Goal: Transaction & Acquisition: Purchase product/service

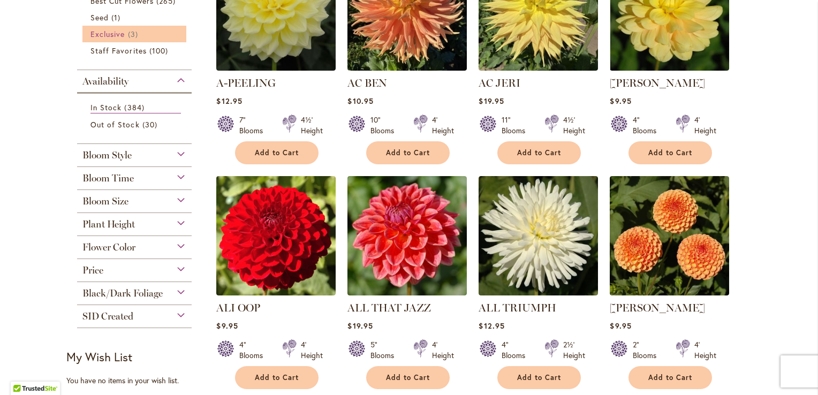
scroll to position [294, 0]
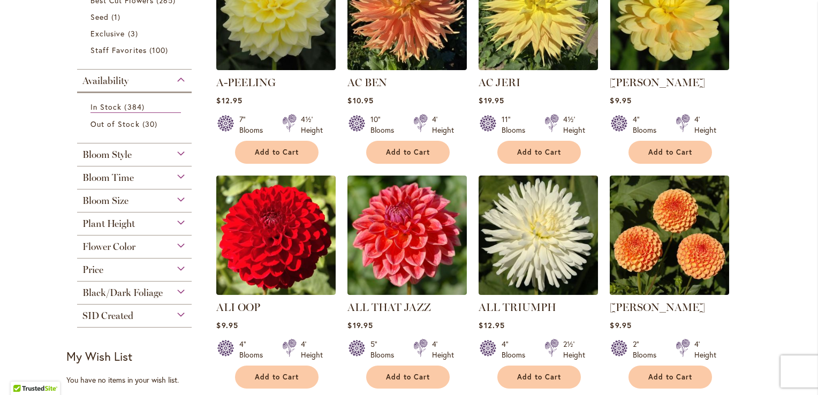
click at [174, 153] on div "Bloom Style" at bounding box center [134, 151] width 115 height 17
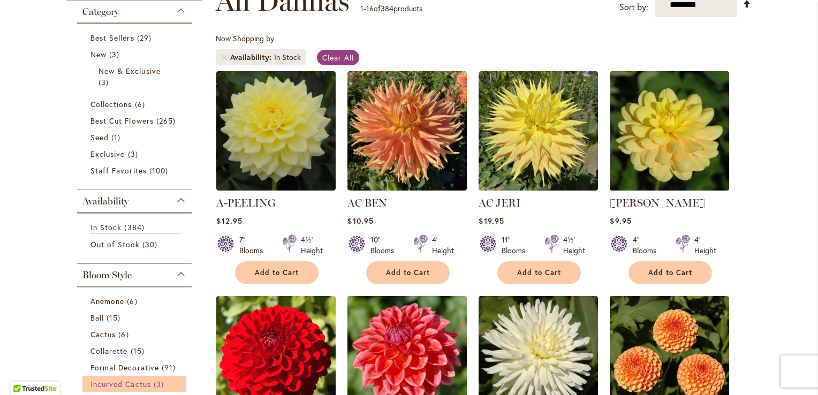
scroll to position [736, 0]
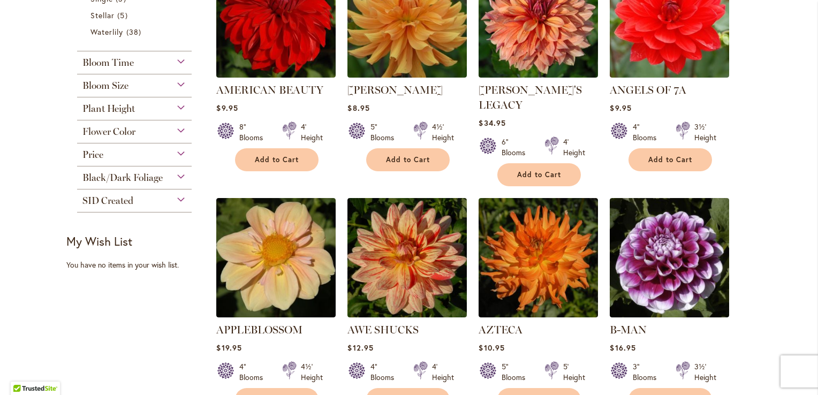
click at [133, 85] on div "Bloom Size" at bounding box center [134, 82] width 115 height 17
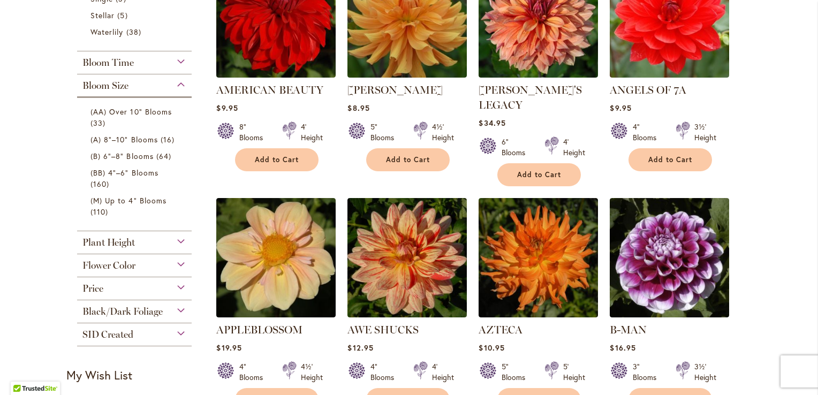
click at [148, 239] on div "Plant Height" at bounding box center [134, 239] width 115 height 17
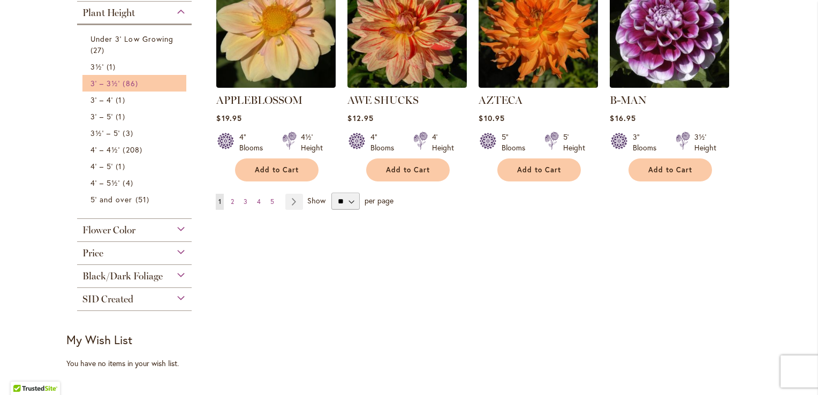
click at [131, 82] on span "86 items" at bounding box center [132, 83] width 18 height 11
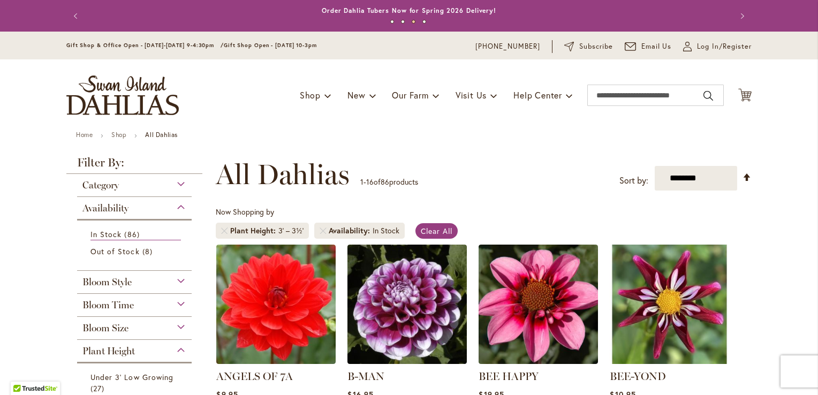
click at [786, 115] on header "Skip to Content Gift Shop & Office Open - [DATE]-[DATE] 9-4:30pm / Gift Shop Op…" at bounding box center [409, 82] width 818 height 100
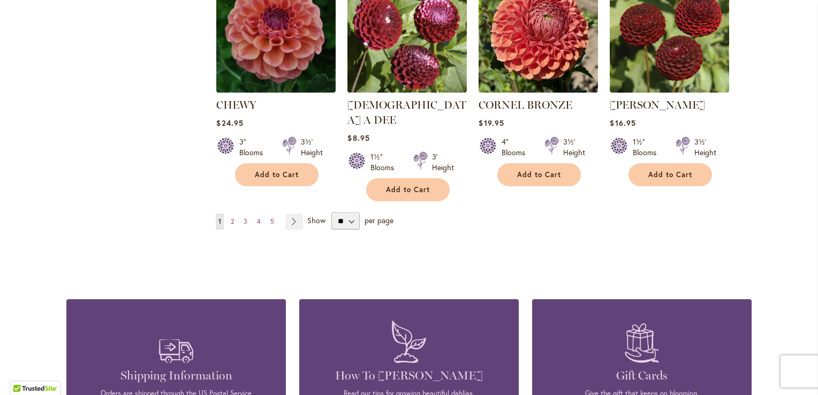
scroll to position [963, 0]
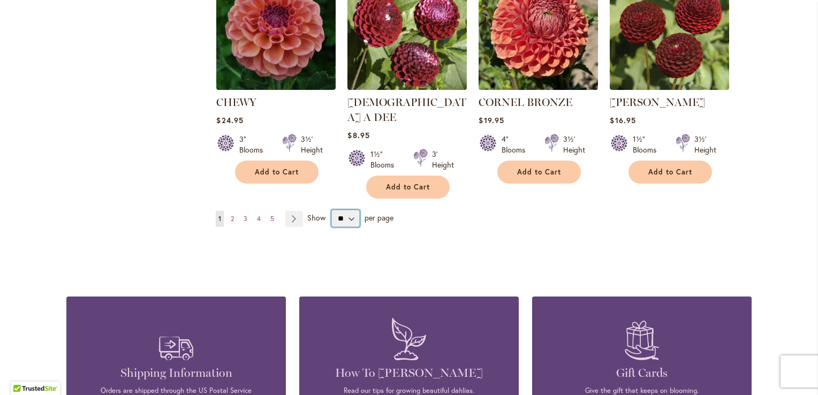
click at [344, 210] on select "** ** ** **" at bounding box center [345, 218] width 28 height 17
select select "**"
click at [331, 210] on select "** ** ** **" at bounding box center [345, 218] width 28 height 17
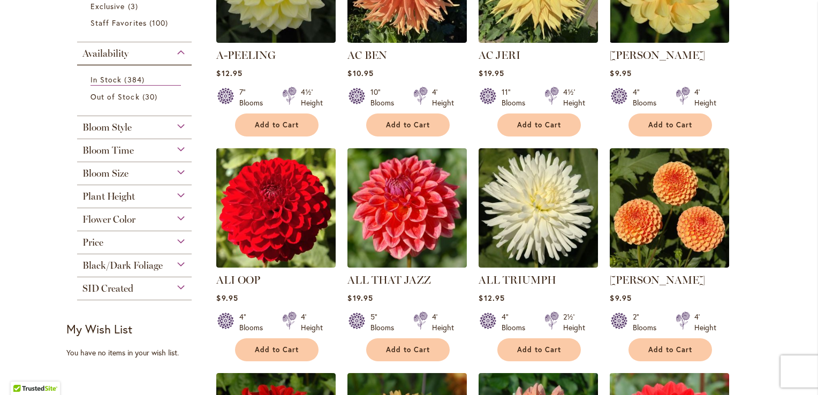
scroll to position [343, 0]
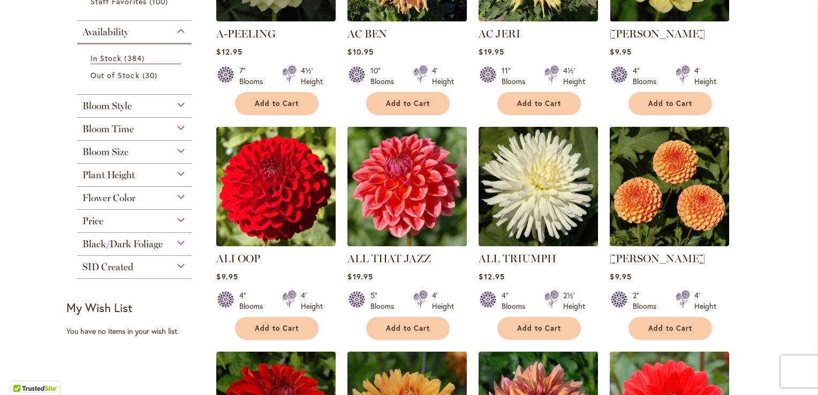
click at [180, 172] on div "Plant Height" at bounding box center [134, 172] width 115 height 17
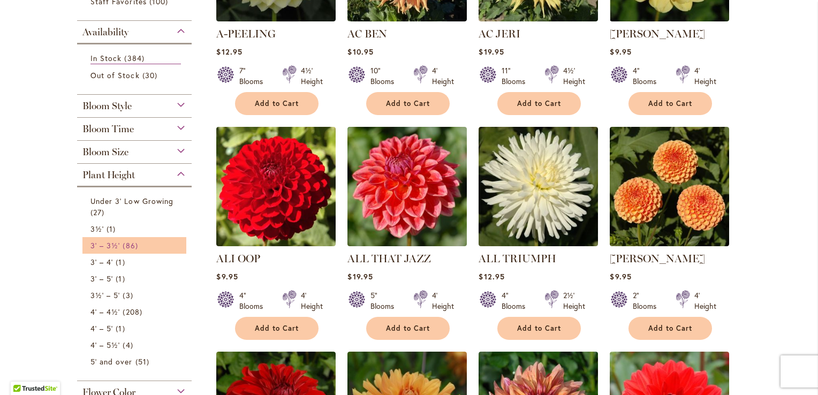
click at [131, 244] on span "86 items" at bounding box center [132, 245] width 18 height 11
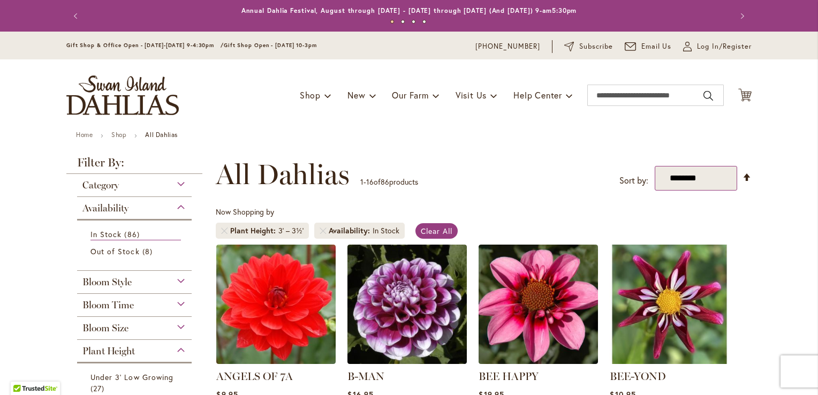
click at [703, 182] on select "**********" at bounding box center [696, 178] width 82 height 25
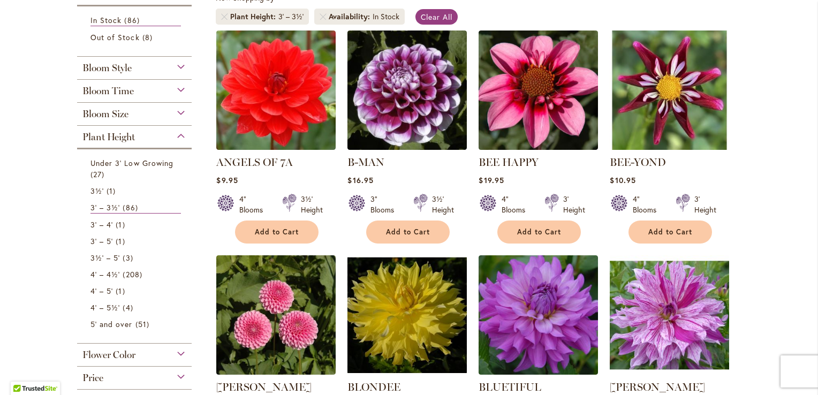
scroll to position [235, 0]
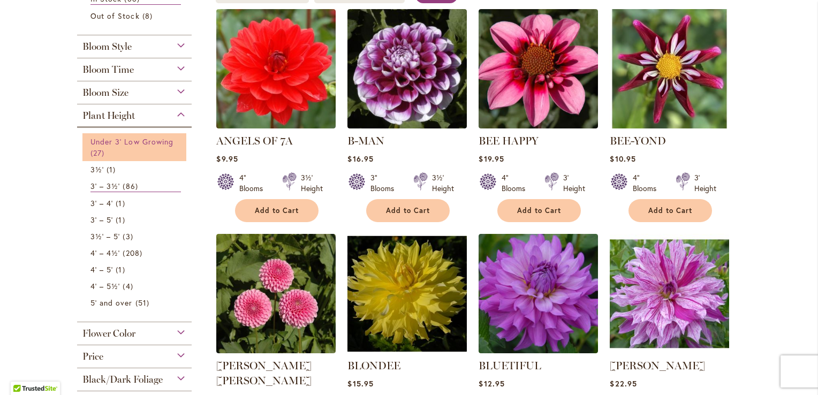
click at [161, 138] on span "Under 3' Low Growing" at bounding box center [131, 141] width 83 height 10
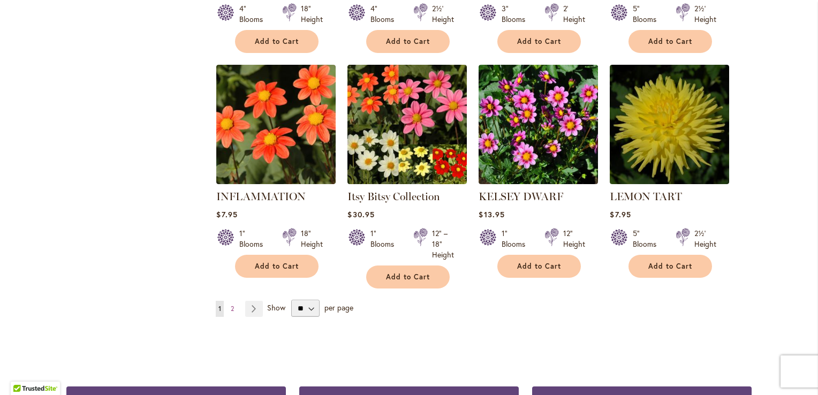
scroll to position [856, 0]
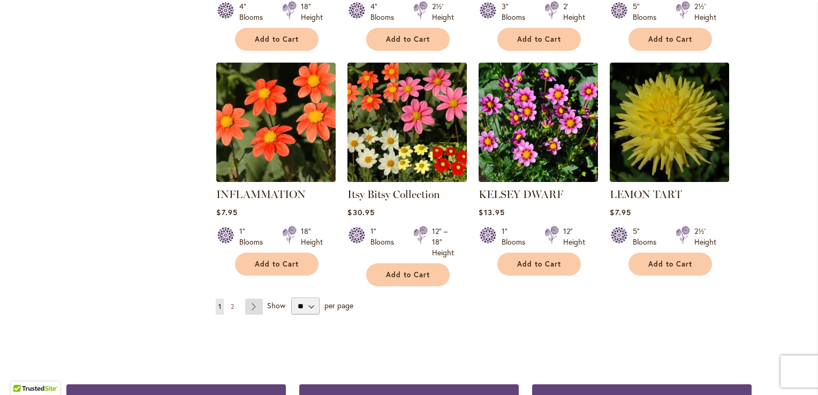
click at [249, 306] on link "Page Next" at bounding box center [254, 307] width 18 height 16
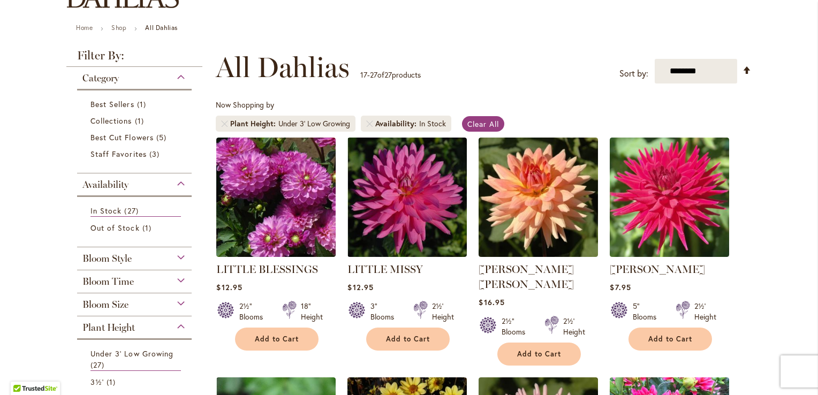
scroll to position [86, 0]
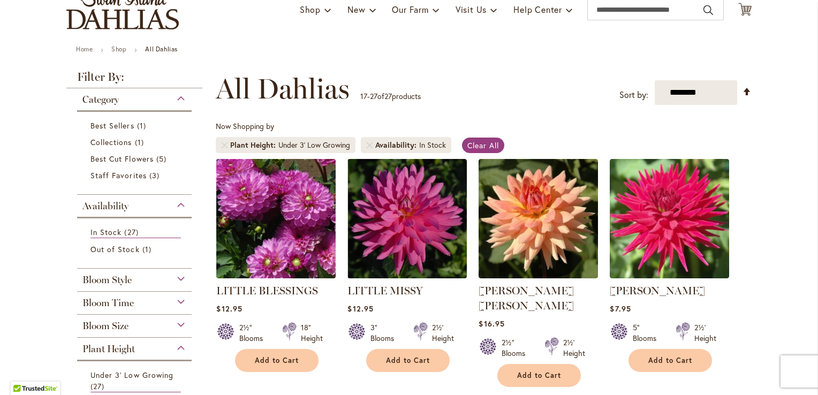
click at [285, 207] on img at bounding box center [276, 218] width 125 height 125
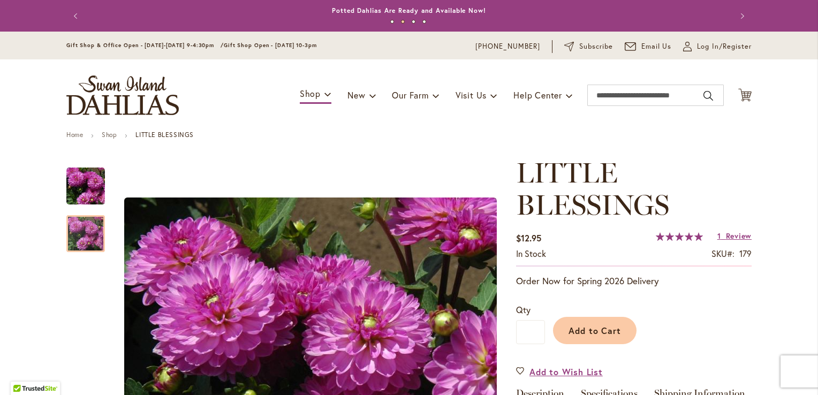
click at [714, 179] on h1 "LITTLE BLESSINGS" at bounding box center [633, 189] width 235 height 64
click at [682, 239] on span "100 % of 100" at bounding box center [679, 236] width 47 height 9
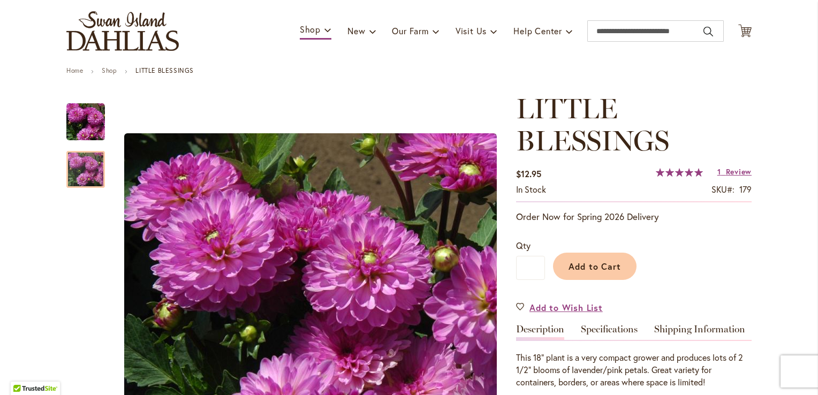
scroll to position [86, 0]
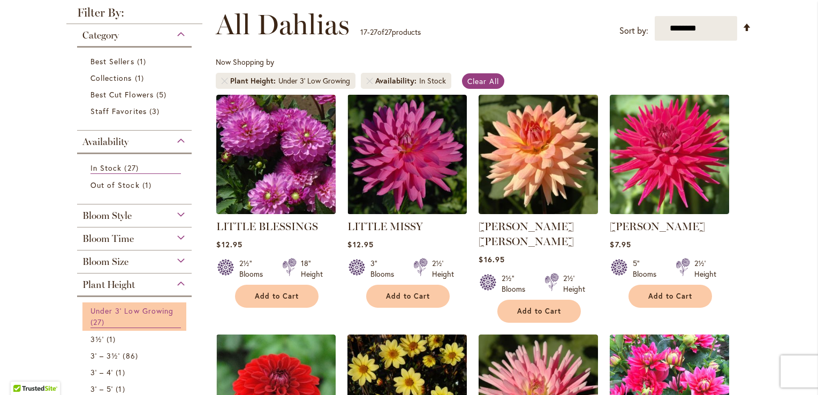
scroll to position [171, 0]
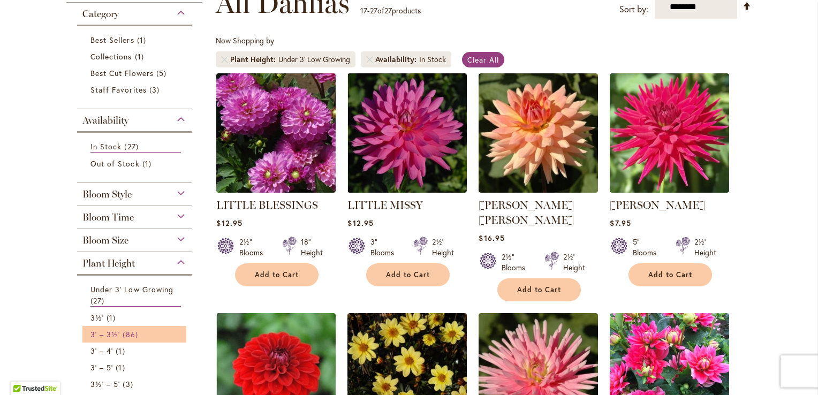
click at [140, 338] on link "3' – 3½' 86 items" at bounding box center [135, 334] width 90 height 11
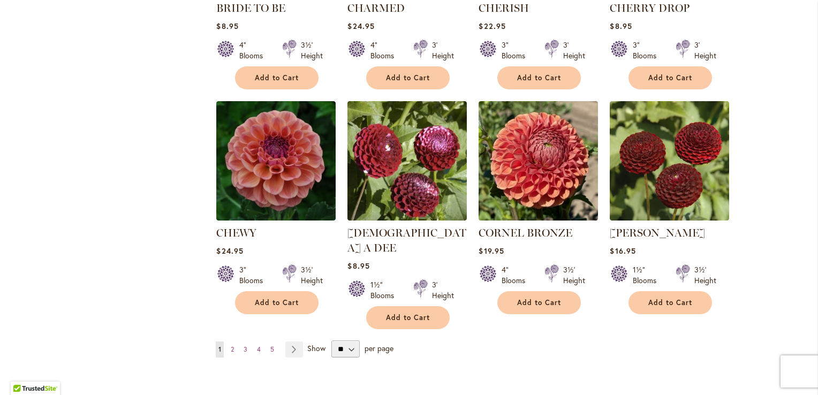
scroll to position [835, 0]
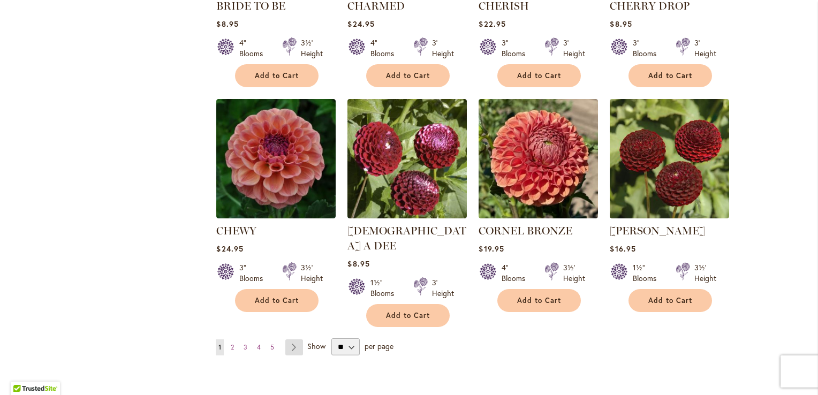
click at [292, 339] on link "Page Next" at bounding box center [294, 347] width 18 height 16
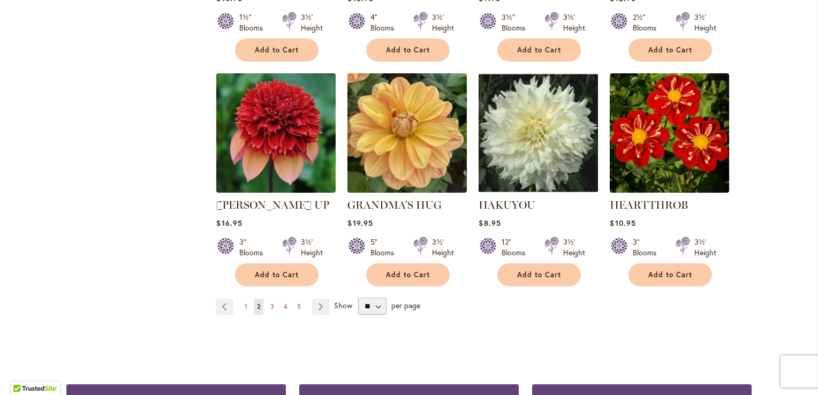
scroll to position [878, 0]
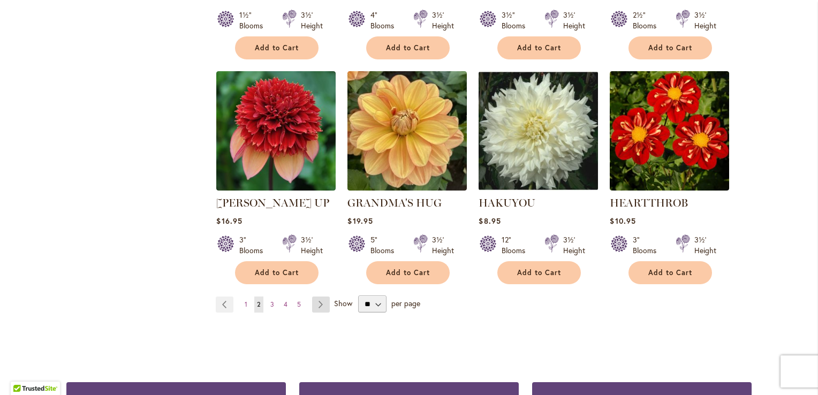
click at [317, 296] on link "Page Next" at bounding box center [321, 304] width 18 height 16
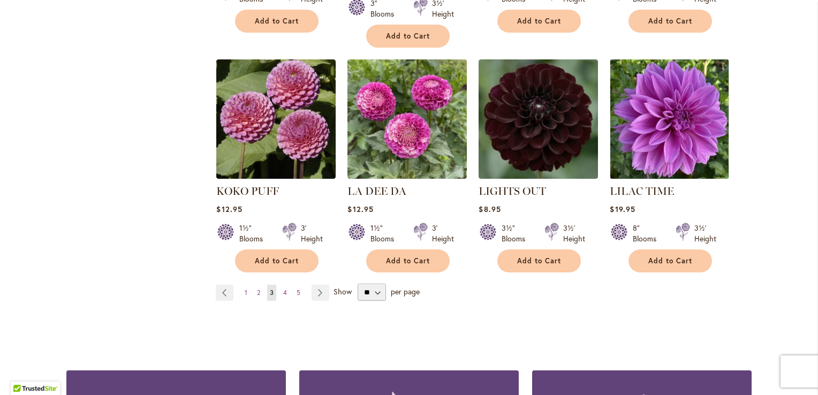
scroll to position [878, 0]
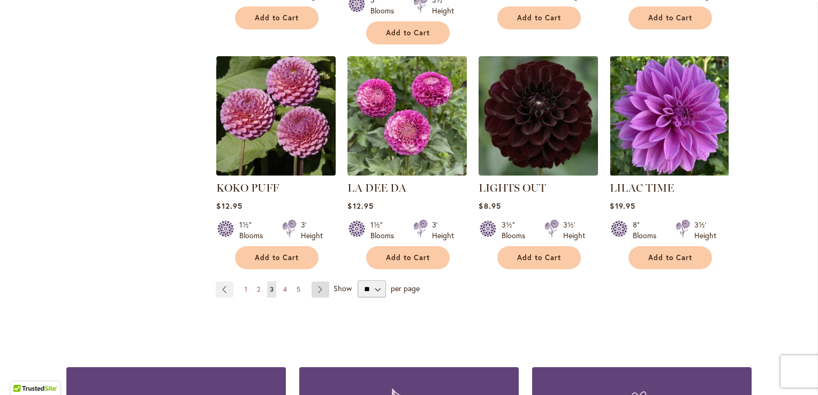
click at [316, 282] on link "Page Next" at bounding box center [320, 290] width 18 height 16
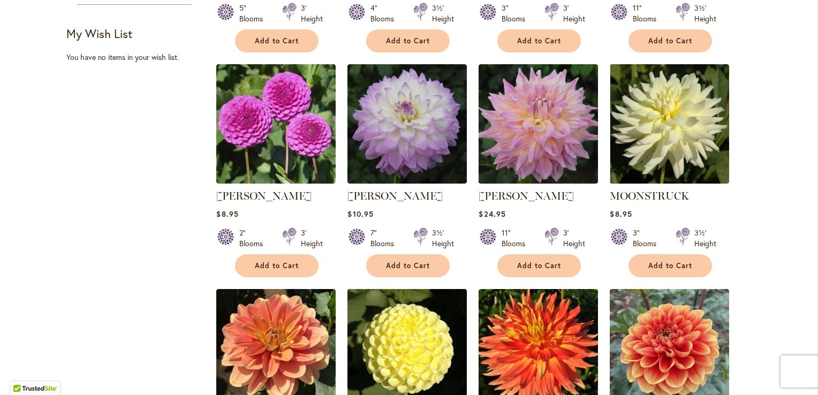
scroll to position [642, 0]
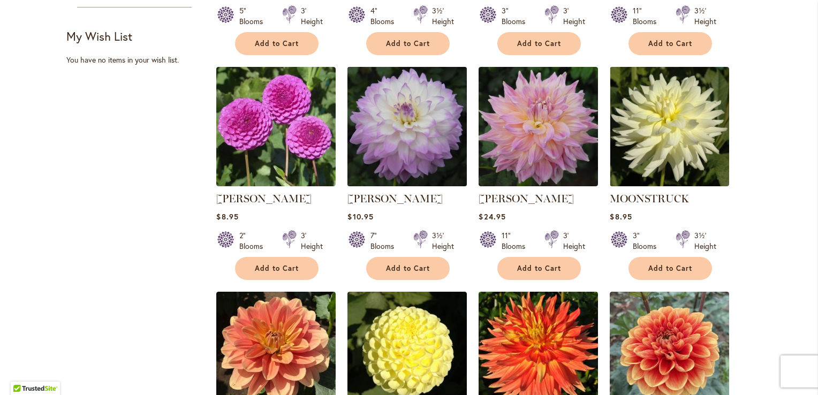
click at [414, 119] on img at bounding box center [407, 126] width 125 height 125
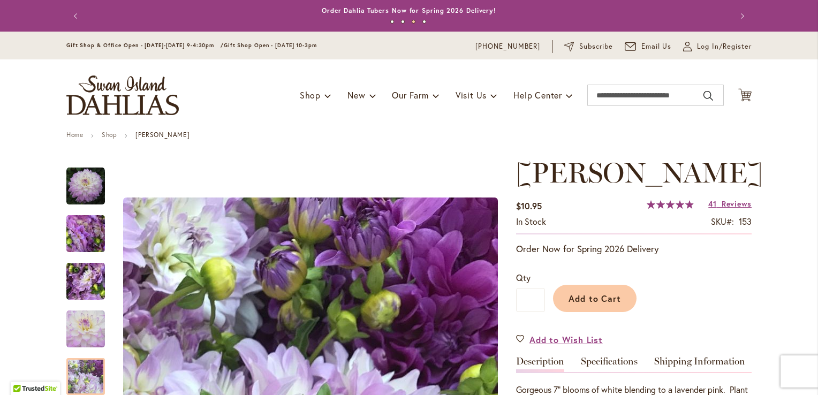
scroll to position [156, 0]
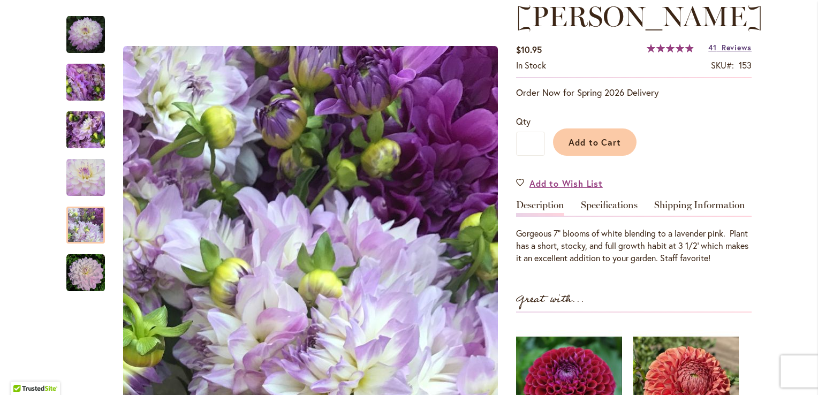
click at [721, 52] on span "Reviews" at bounding box center [736, 47] width 30 height 10
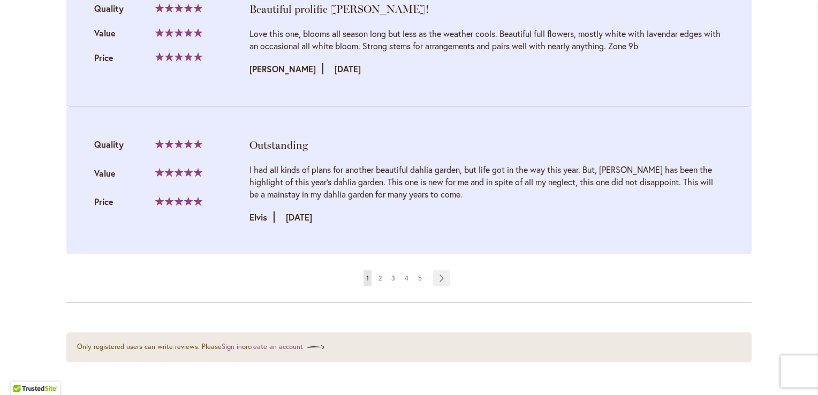
scroll to position [2314, 0]
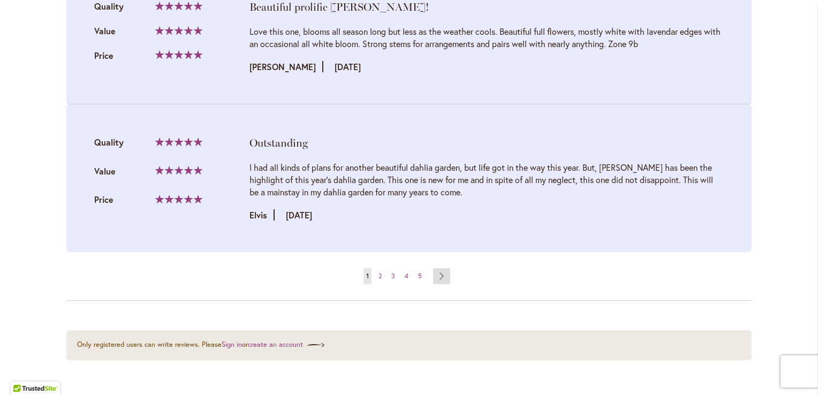
click at [438, 284] on link "Page Next" at bounding box center [442, 276] width 18 height 16
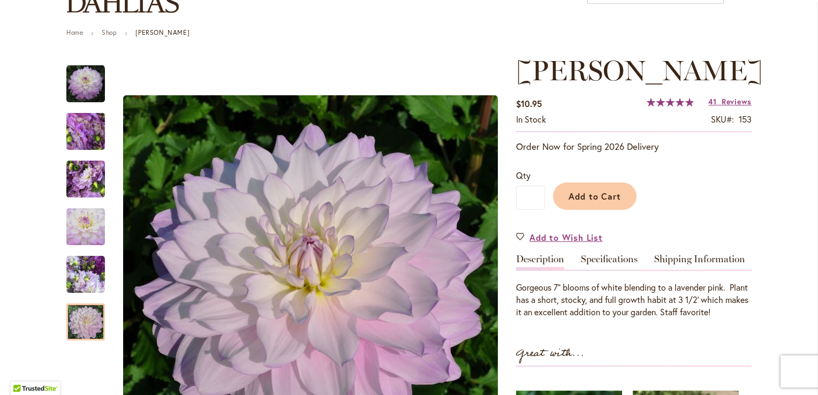
scroll to position [86, 0]
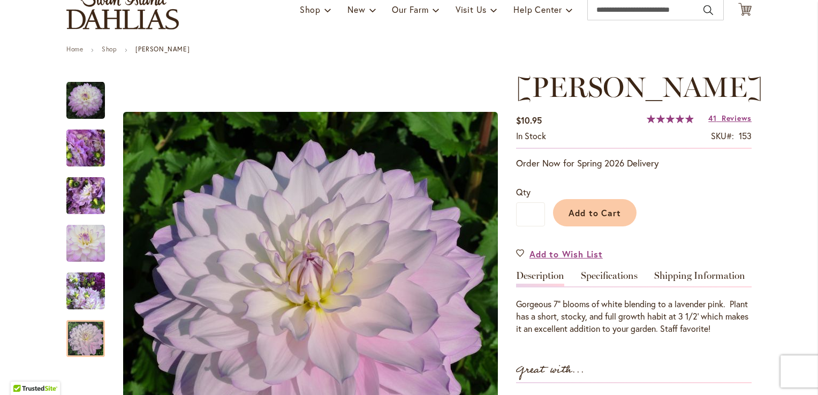
click at [670, 123] on span "99 % of 100" at bounding box center [669, 119] width 47 height 9
click at [726, 123] on span "Reviews" at bounding box center [736, 118] width 30 height 10
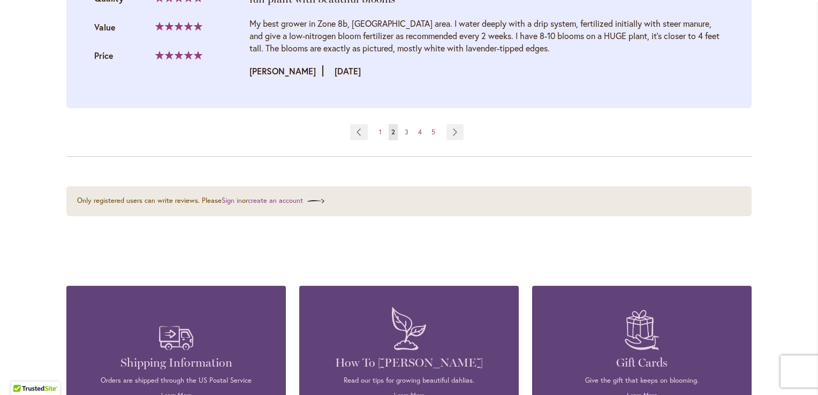
scroll to position [2727, 0]
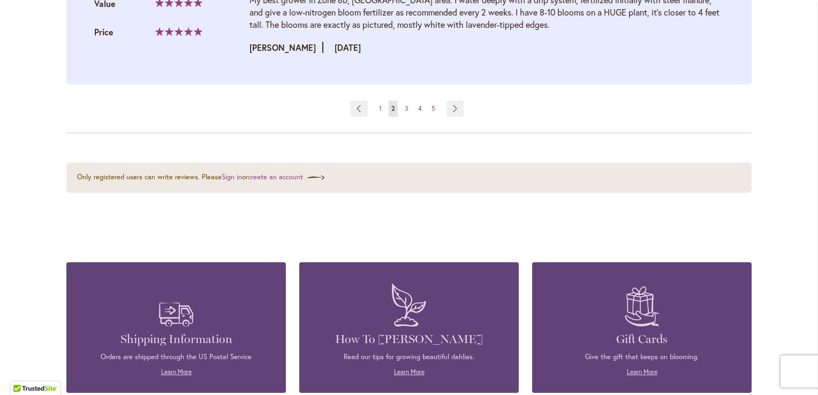
click at [418, 110] on span "4" at bounding box center [420, 108] width 4 height 8
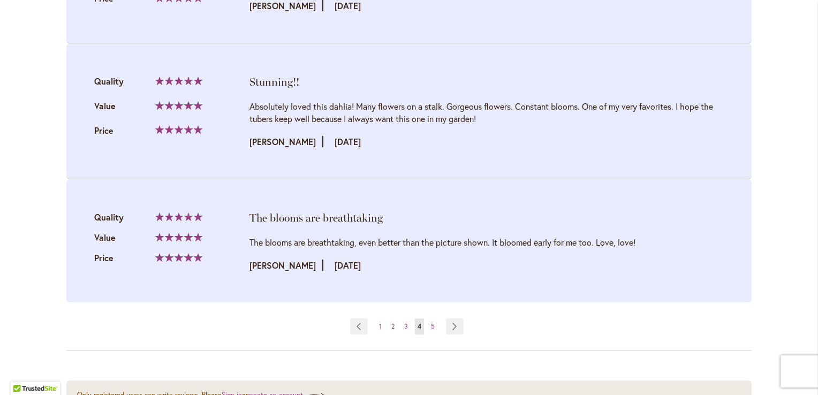
scroll to position [2248, 0]
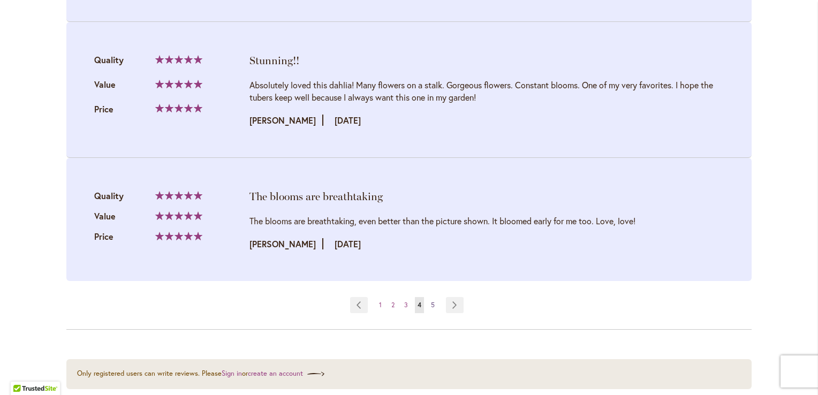
click at [431, 309] on span "5" at bounding box center [433, 305] width 4 height 8
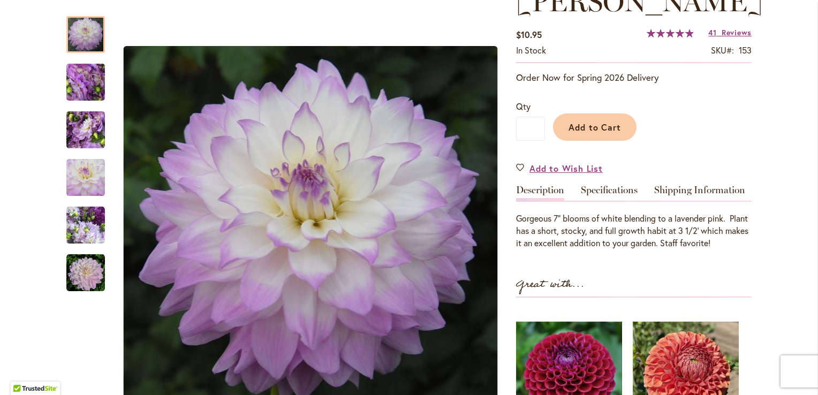
scroll to position [193, 0]
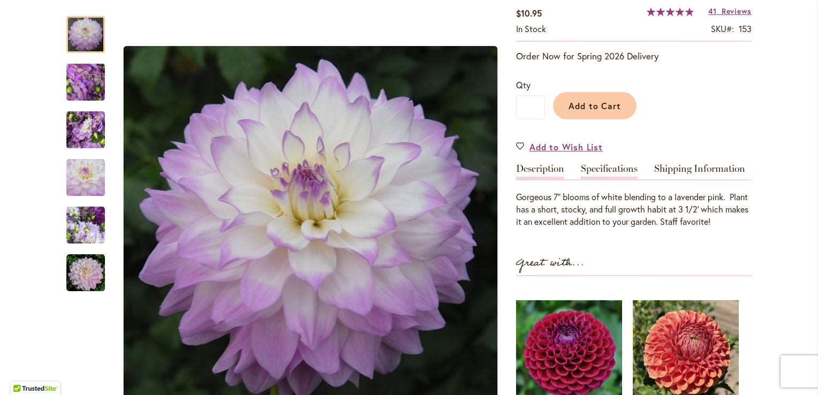
click at [593, 179] on link "Specifications" at bounding box center [609, 172] width 57 height 16
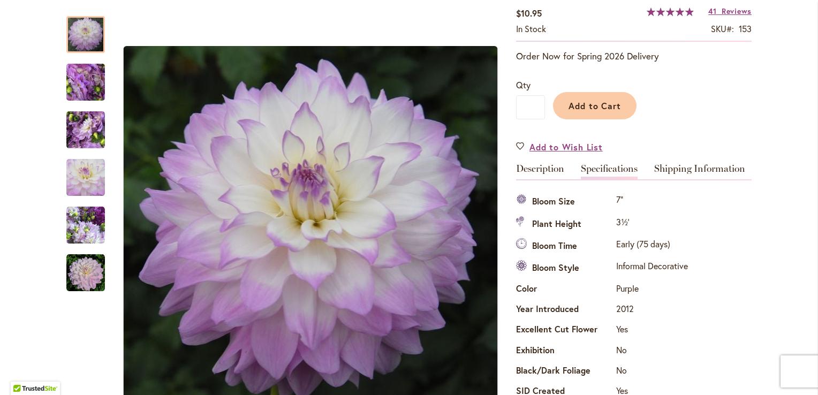
scroll to position [387, 0]
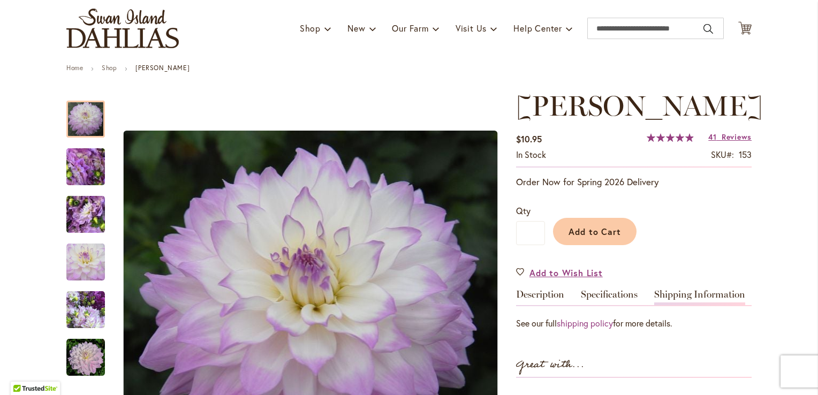
scroll to position [66, 0]
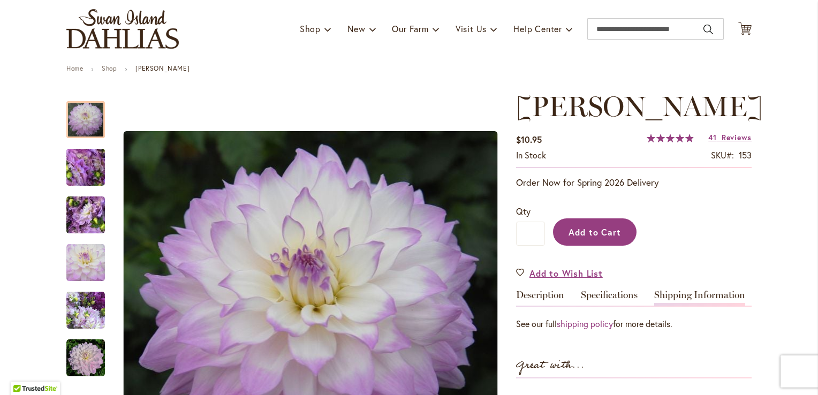
click at [579, 238] on span "Add to Cart" at bounding box center [594, 231] width 53 height 11
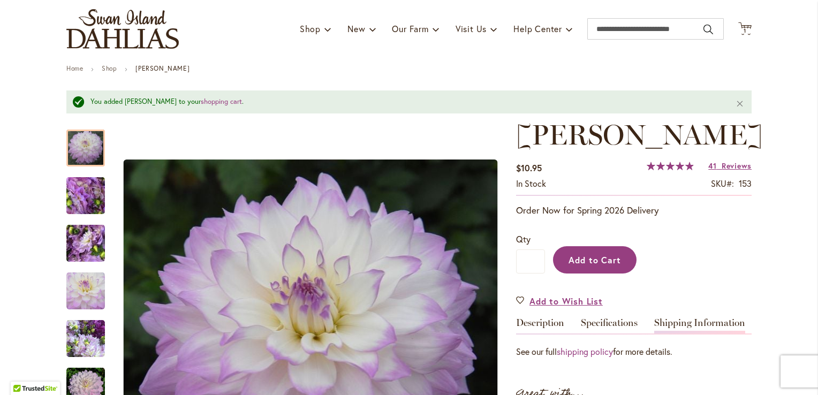
click at [573, 265] on span "Add to Cart" at bounding box center [594, 259] width 53 height 11
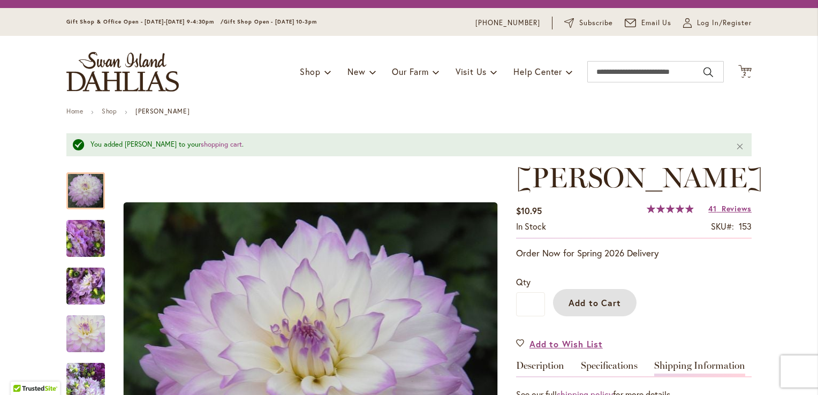
scroll to position [2, 0]
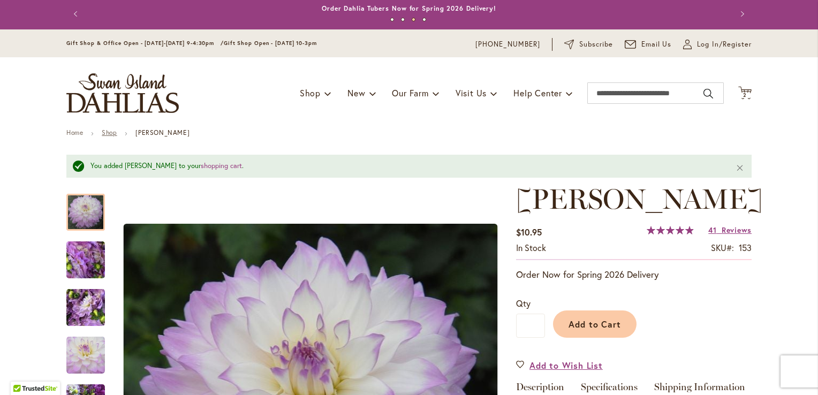
click at [111, 130] on link "Shop" at bounding box center [109, 132] width 15 height 8
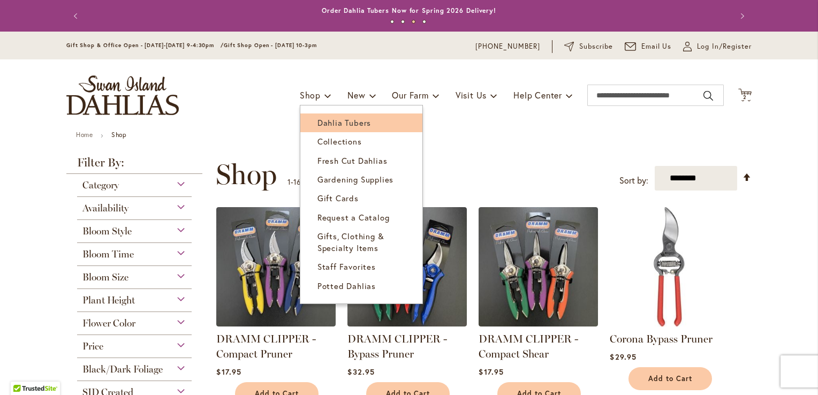
click at [326, 116] on link "Dahlia Tubers" at bounding box center [361, 122] width 122 height 19
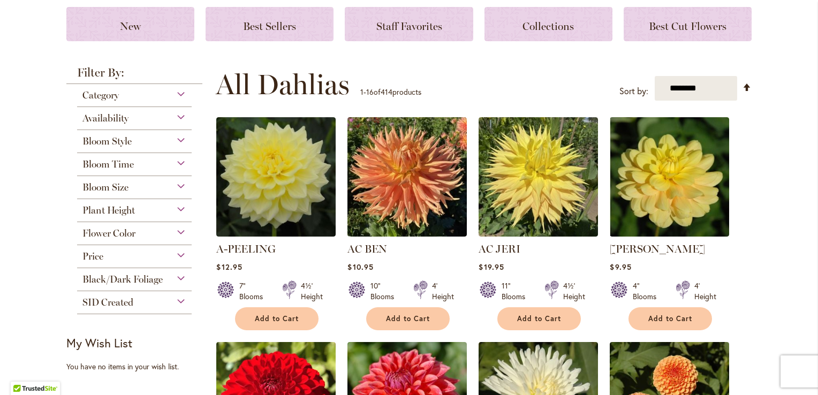
scroll to position [171, 0]
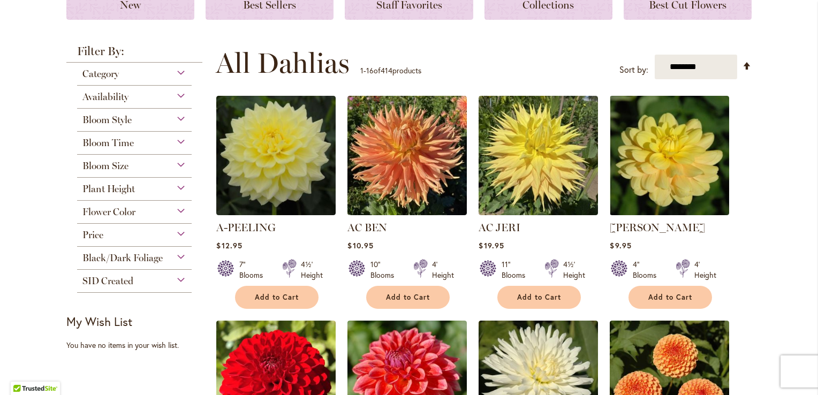
click at [176, 187] on div "Plant Height" at bounding box center [134, 186] width 115 height 17
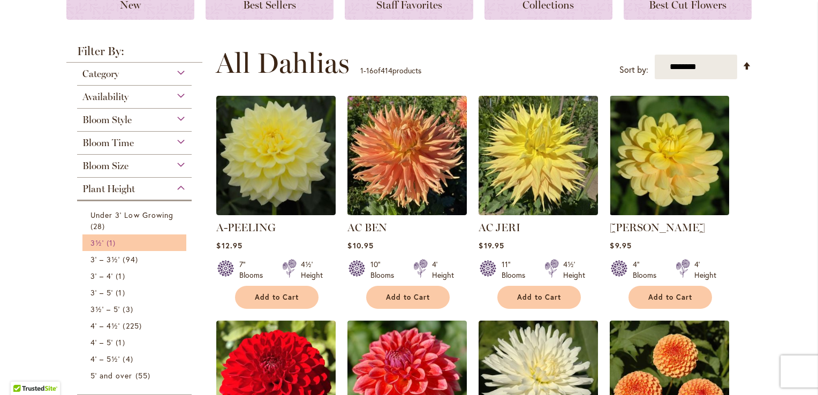
click at [128, 241] on link "3½' 1 item" at bounding box center [135, 242] width 90 height 11
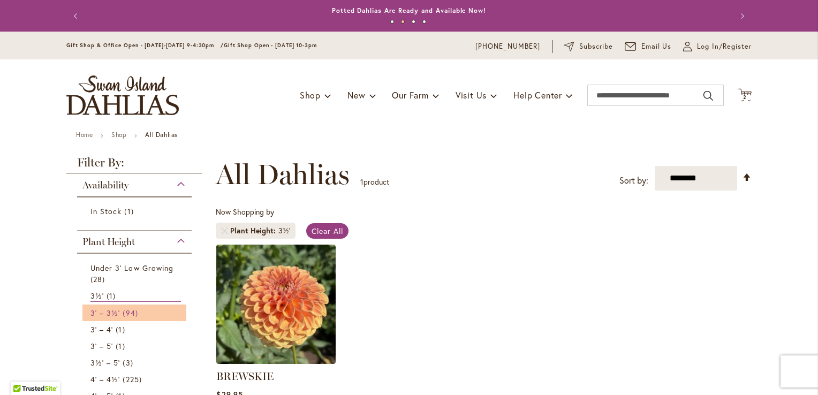
click at [116, 314] on link "3' – 3½' 94 items" at bounding box center [135, 312] width 90 height 11
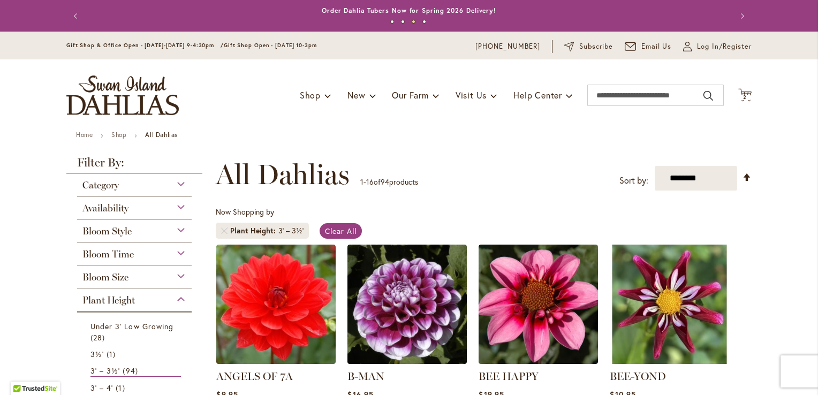
click at [245, 130] on div "Toggle Nav Shop Dahlia Tubers Collections Fresh Cut Dahlias Gardening Supplies …" at bounding box center [409, 95] width 706 height 72
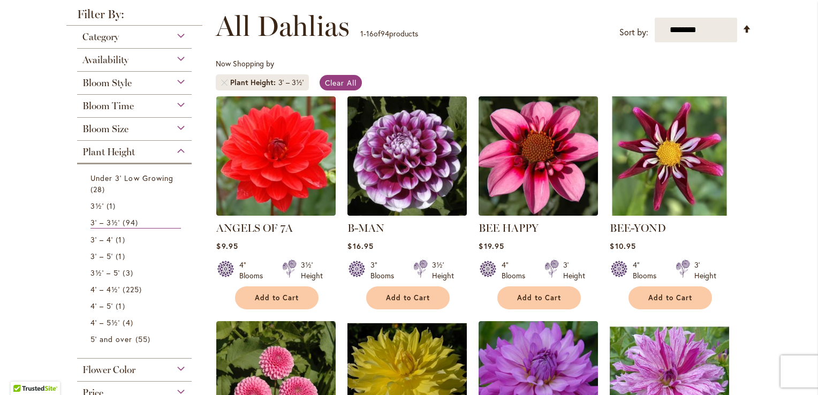
scroll to position [150, 0]
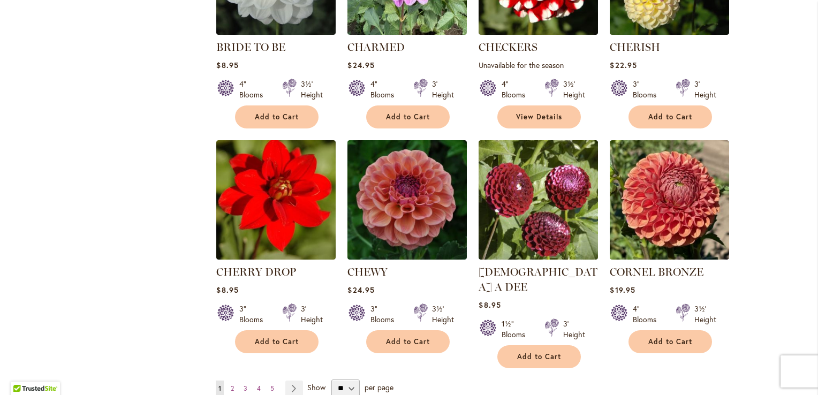
scroll to position [792, 0]
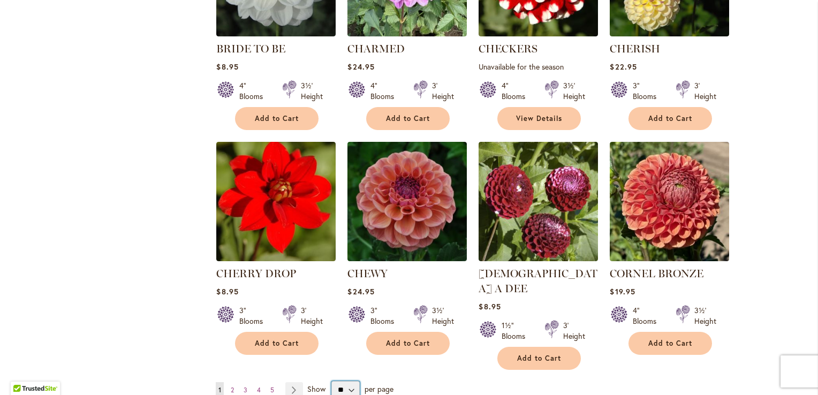
click at [345, 381] on select "** ** ** **" at bounding box center [345, 389] width 28 height 17
select select "**"
click at [331, 381] on select "** ** ** **" at bounding box center [345, 389] width 28 height 17
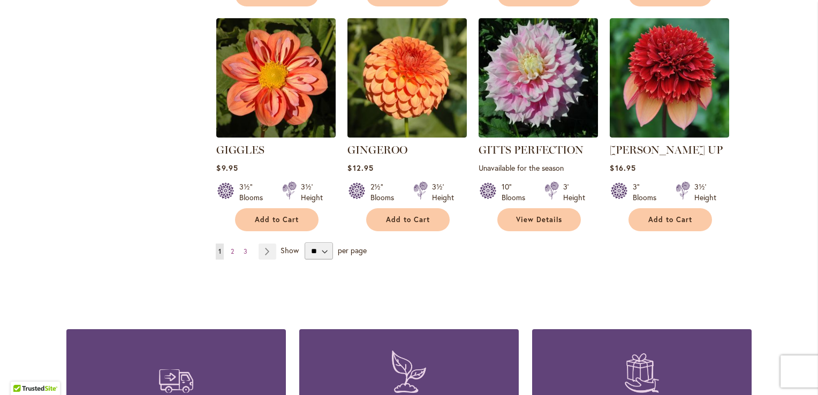
scroll to position [1862, 0]
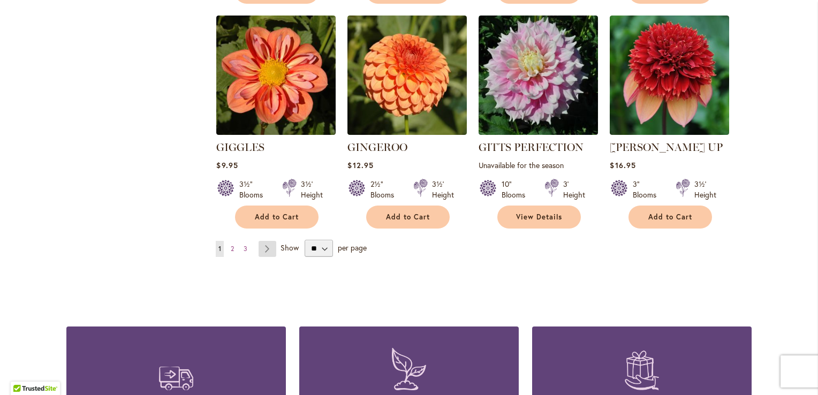
click at [261, 241] on link "Page Next" at bounding box center [267, 249] width 18 height 16
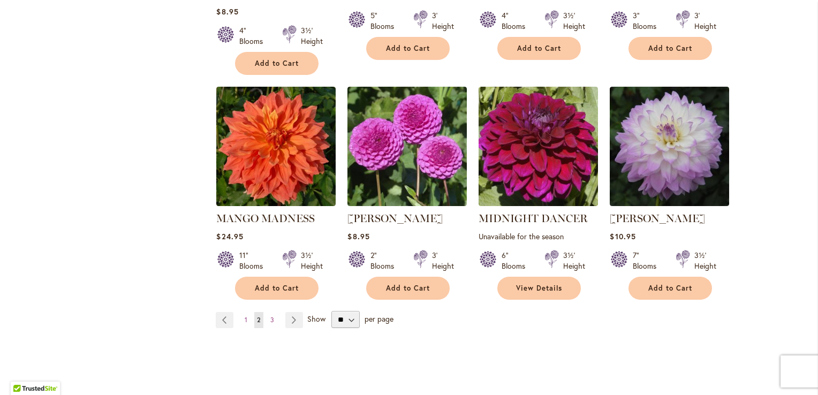
scroll to position [1777, 0]
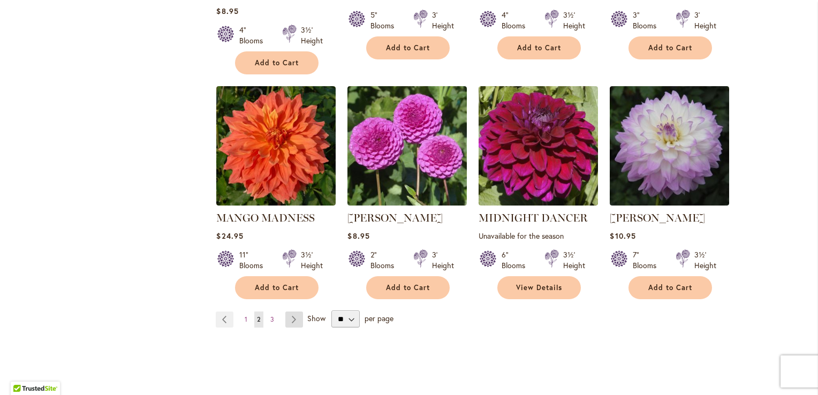
click at [291, 311] on link "Page Next" at bounding box center [294, 319] width 18 height 16
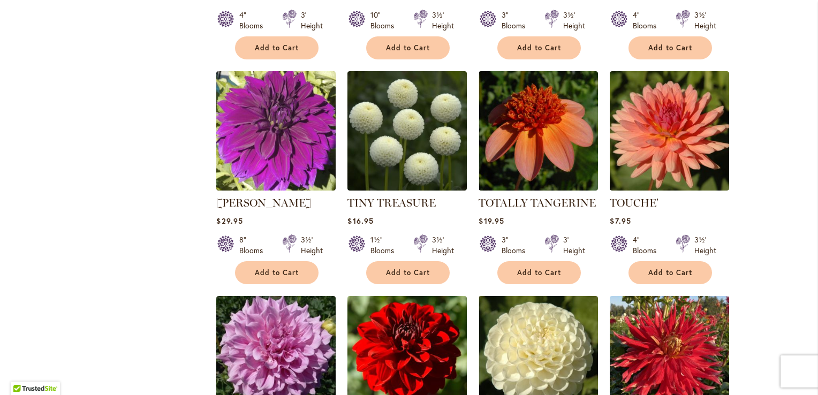
scroll to position [1349, 0]
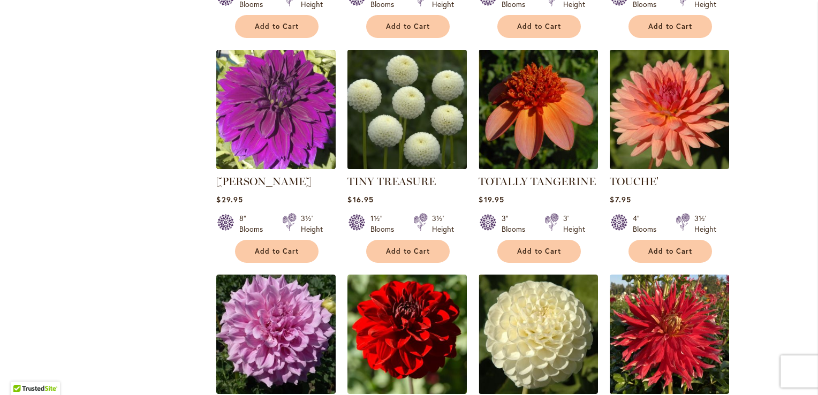
click at [386, 91] on img at bounding box center [407, 109] width 125 height 125
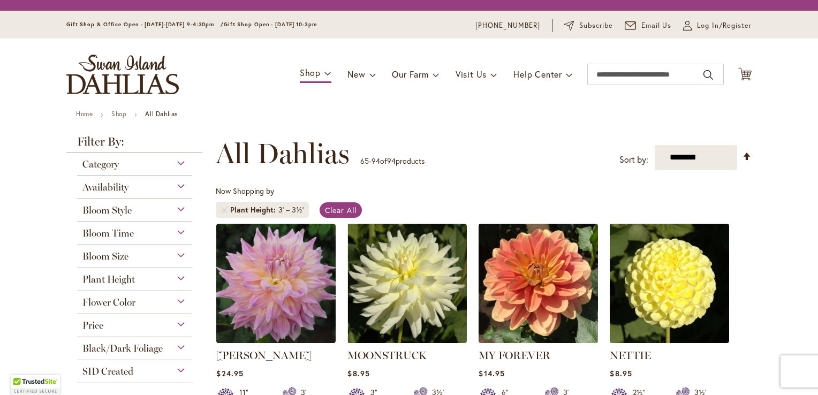
scroll to position [165, 0]
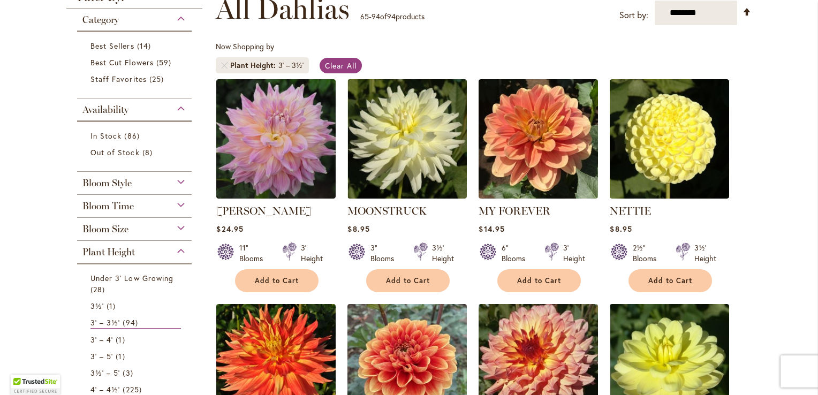
click at [146, 182] on div "Bloom Style" at bounding box center [134, 180] width 115 height 17
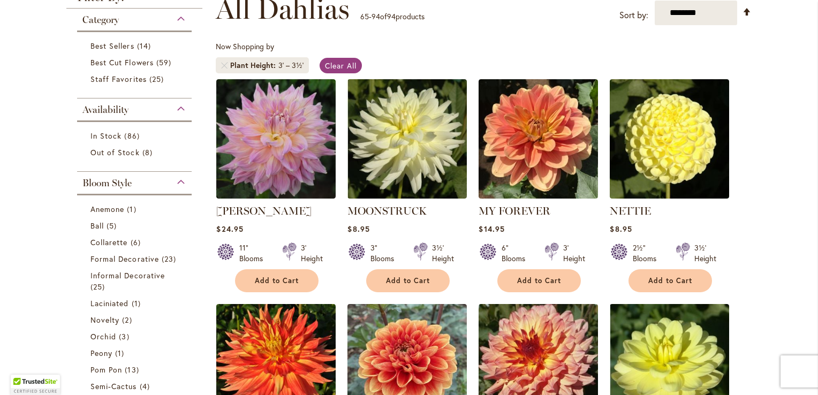
scroll to position [336, 0]
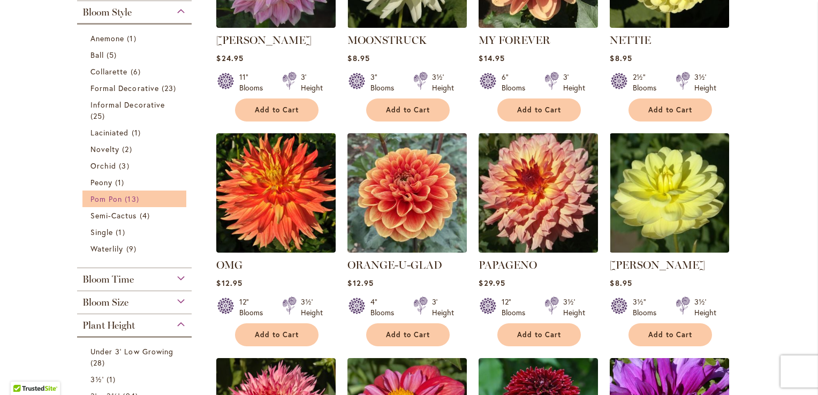
click at [156, 195] on link "Pom Pon 13 items" at bounding box center [135, 198] width 90 height 11
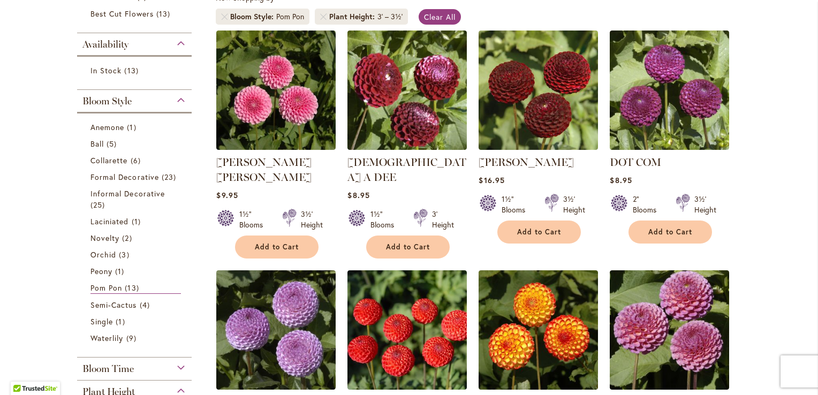
scroll to position [235, 0]
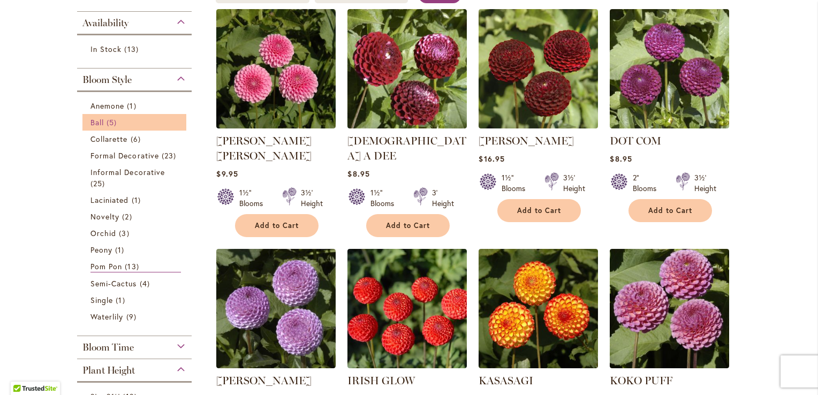
click at [98, 117] on span "Ball" at bounding box center [96, 122] width 13 height 10
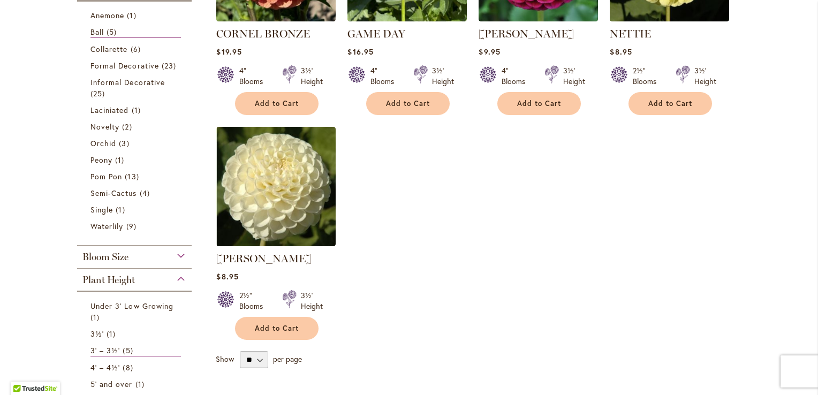
scroll to position [364, 0]
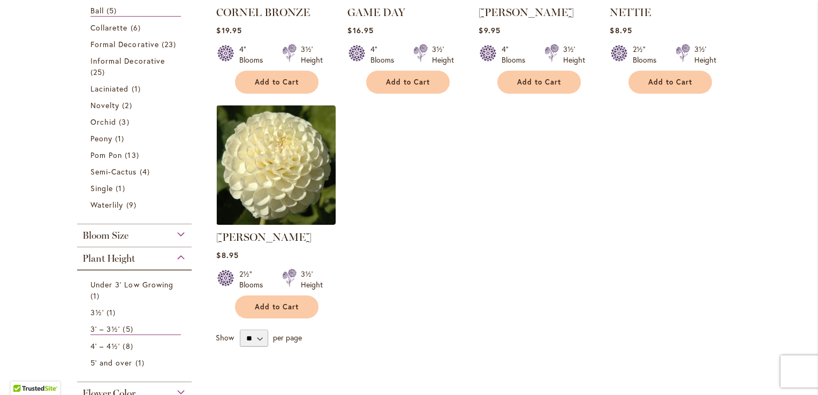
click at [177, 230] on div "Bloom Size" at bounding box center [134, 232] width 115 height 17
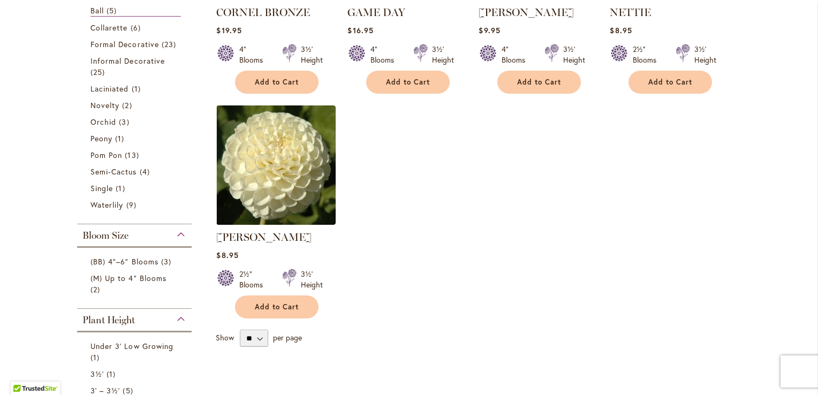
scroll to position [617, 0]
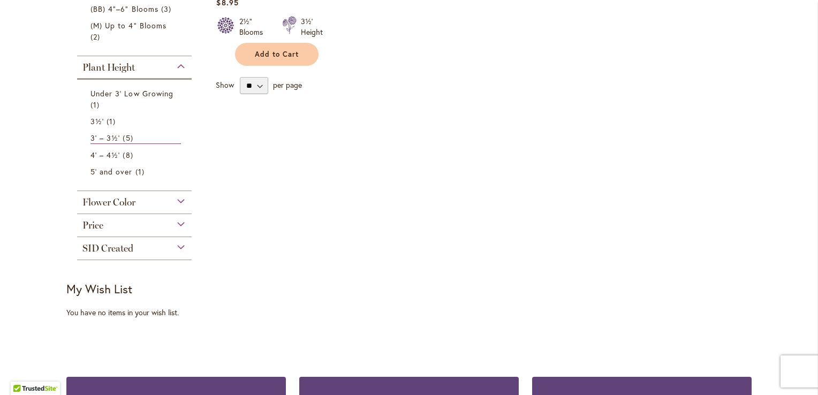
click at [150, 196] on div "Flower Color" at bounding box center [134, 199] width 115 height 17
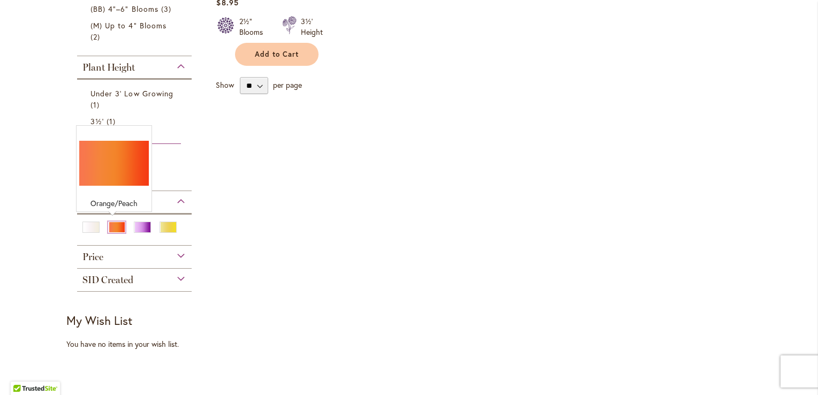
click at [112, 224] on div "Orange/Peach" at bounding box center [116, 227] width 17 height 11
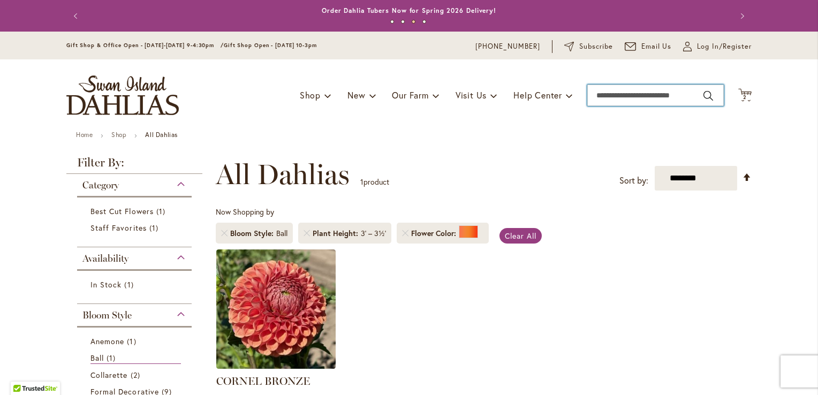
click at [643, 99] on input "Search" at bounding box center [655, 95] width 136 height 21
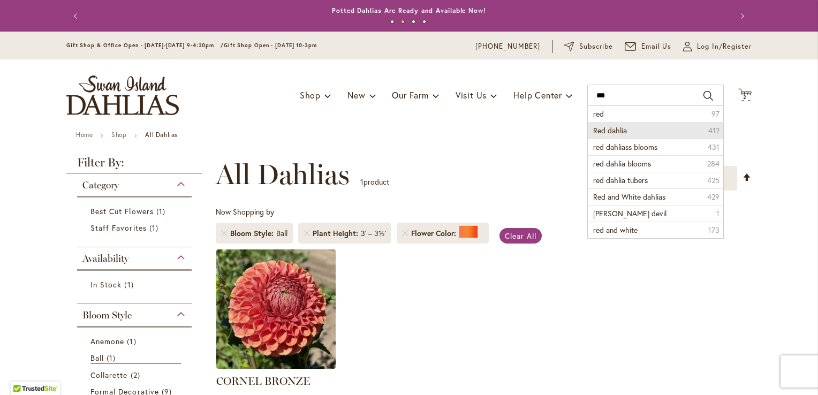
click at [639, 125] on li "Red dahlia 412" at bounding box center [655, 130] width 135 height 17
type input "**********"
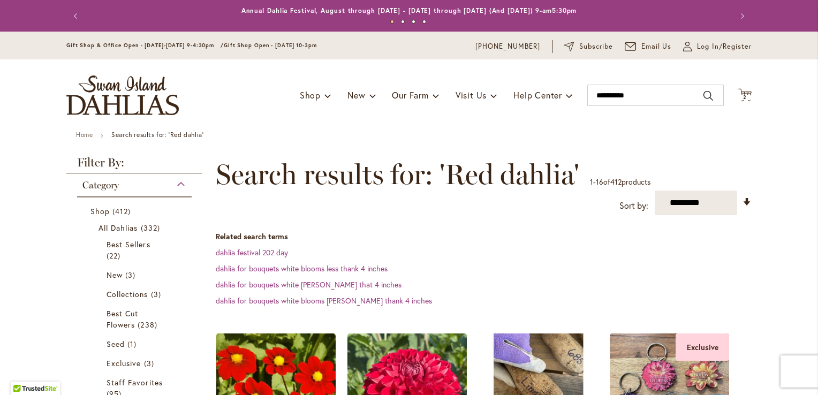
click at [703, 139] on ul "Home Search results for: 'Red dahlia'" at bounding box center [409, 136] width 666 height 10
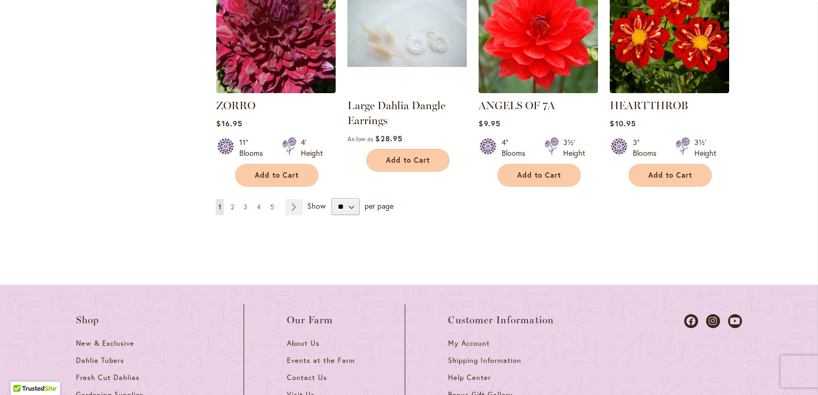
scroll to position [1070, 0]
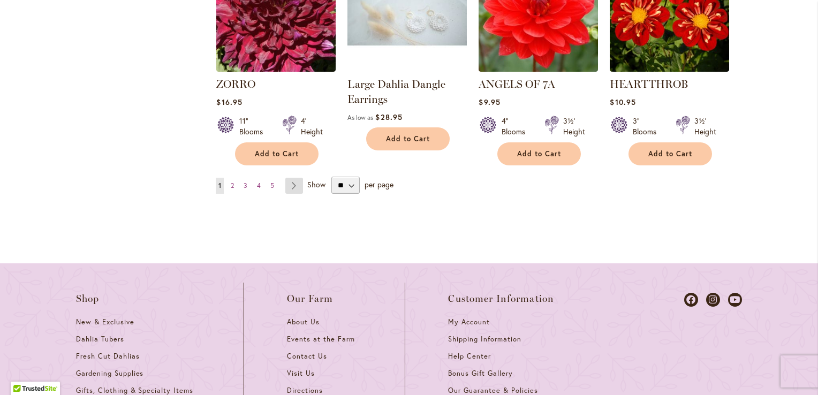
click at [291, 178] on link "Page Next" at bounding box center [294, 186] width 18 height 16
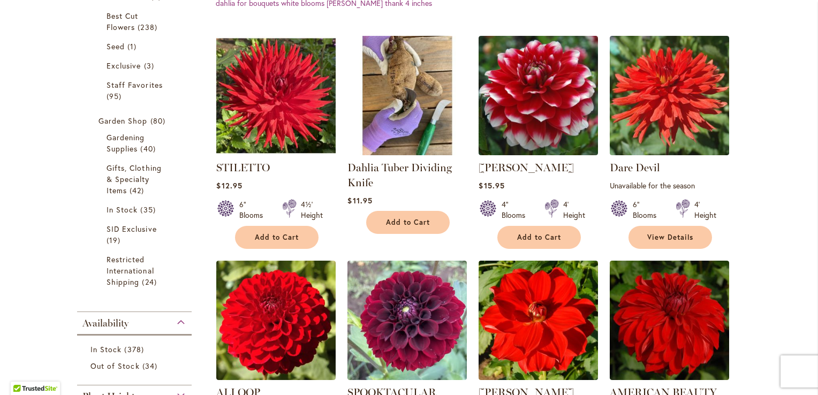
scroll to position [300, 0]
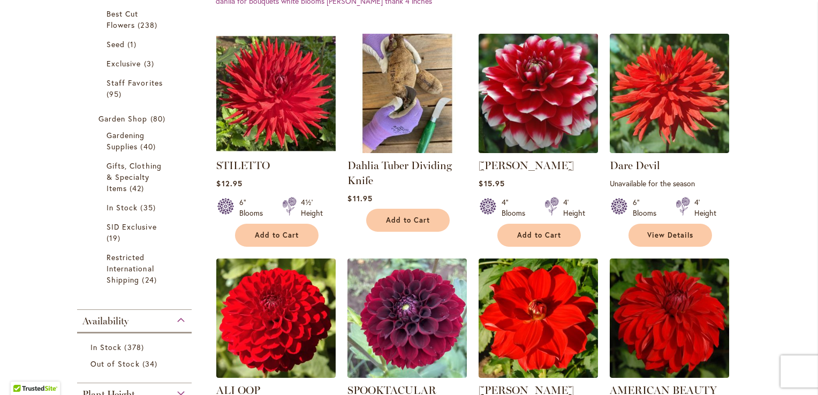
click at [546, 108] on img at bounding box center [538, 93] width 125 height 125
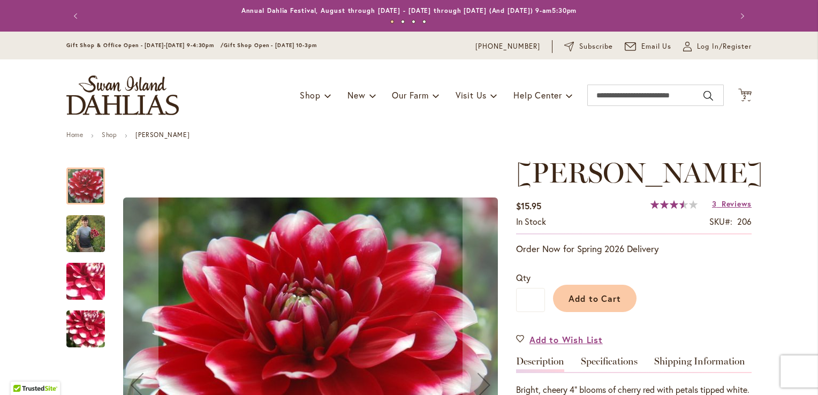
click at [81, 229] on img "ZAKARY ROBERT" at bounding box center [85, 233] width 39 height 48
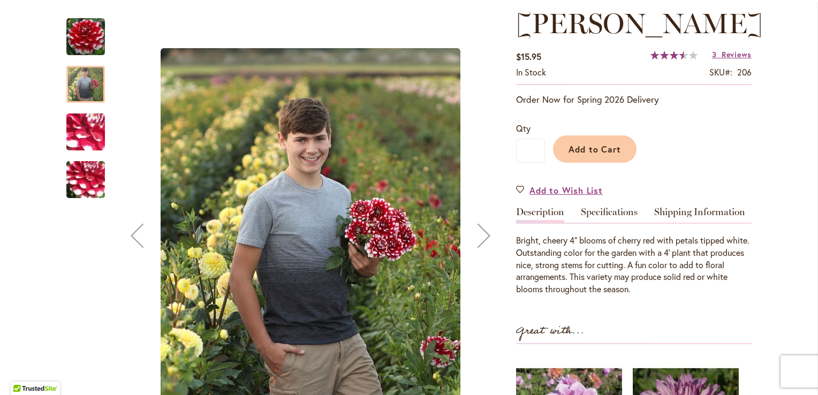
scroll to position [171, 0]
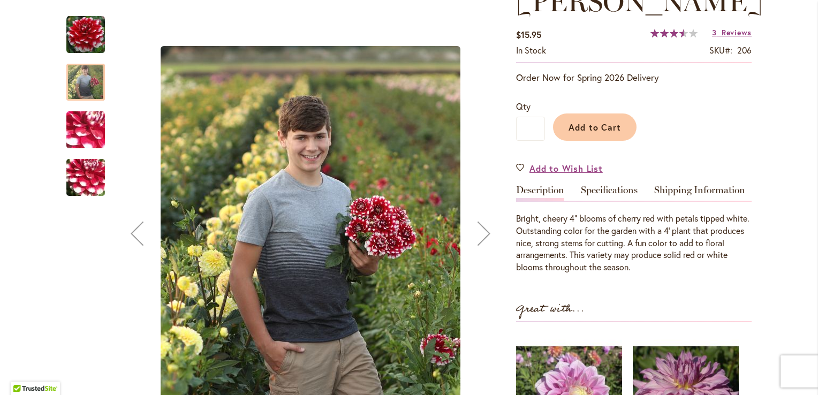
click at [77, 126] on img "ZAKARY ROBERT" at bounding box center [85, 130] width 77 height 58
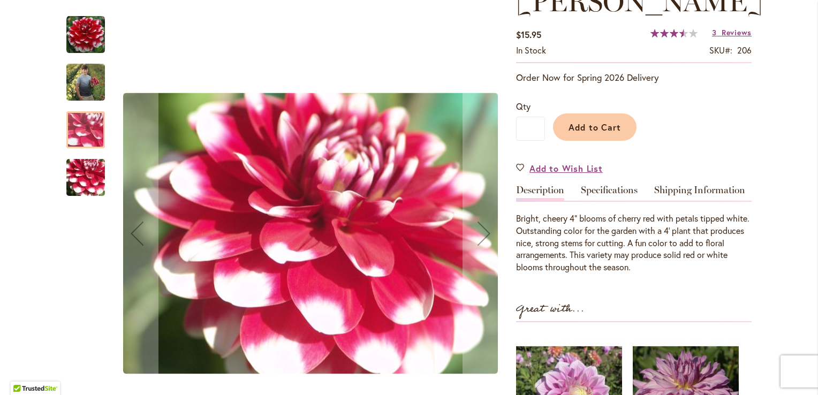
click at [75, 174] on img "ZAKARY ROBERT" at bounding box center [85, 178] width 77 height 58
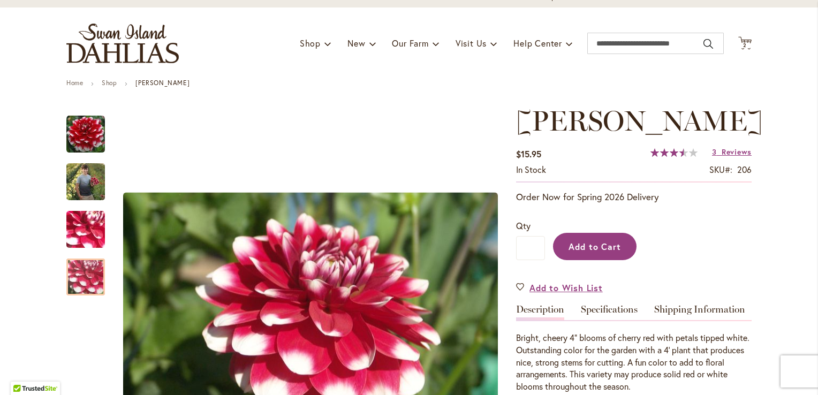
scroll to position [21, 0]
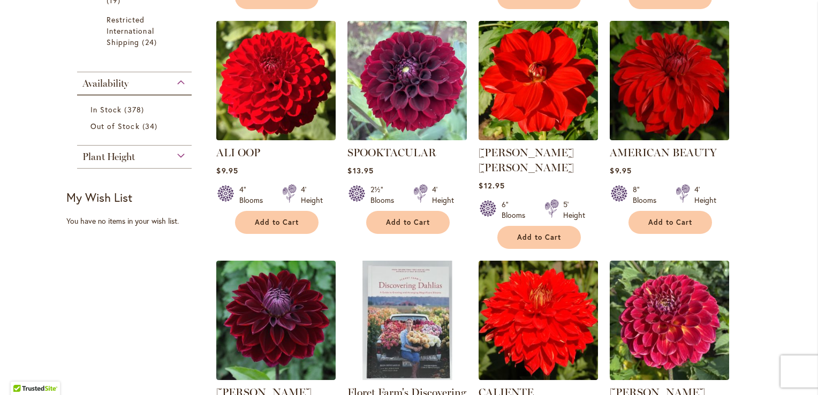
scroll to position [535, 0]
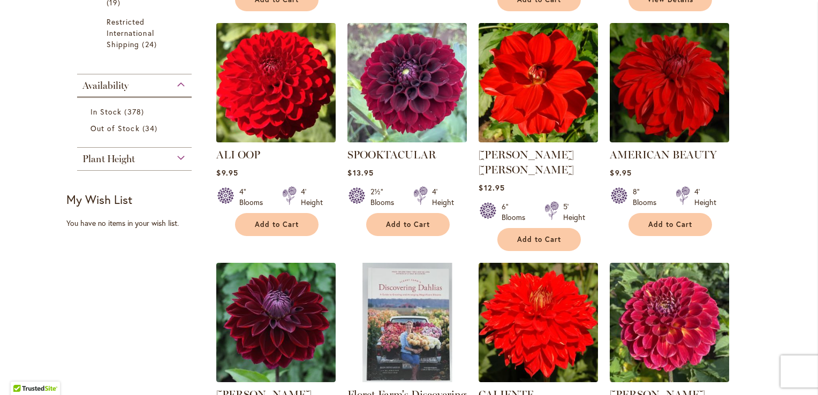
click at [299, 102] on img at bounding box center [276, 82] width 125 height 125
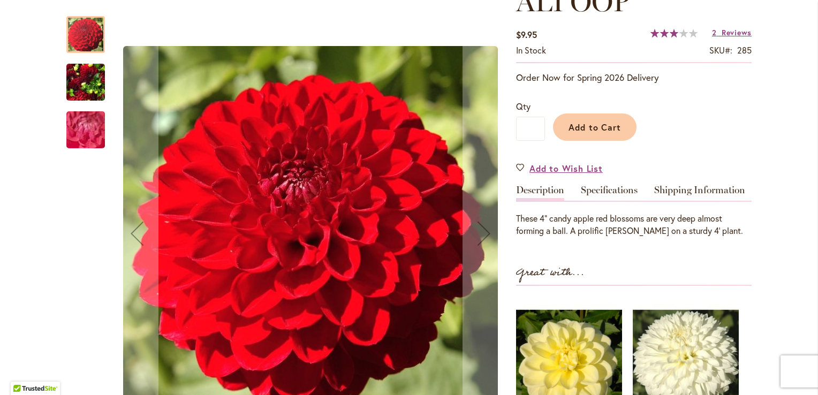
scroll to position [150, 0]
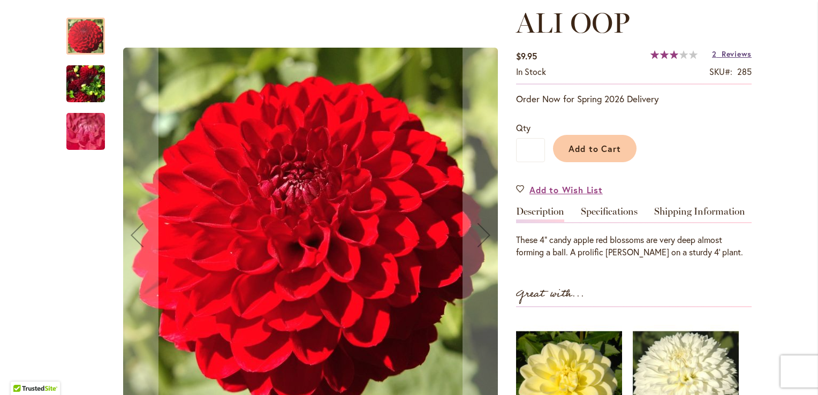
click at [732, 52] on span "Reviews" at bounding box center [736, 54] width 30 height 10
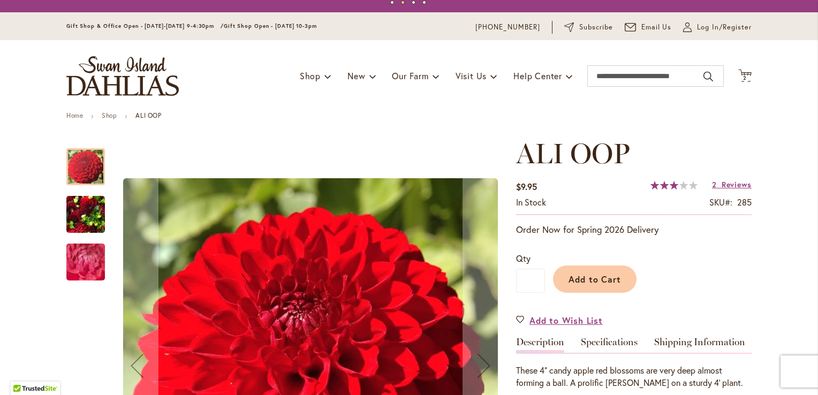
scroll to position [0, 0]
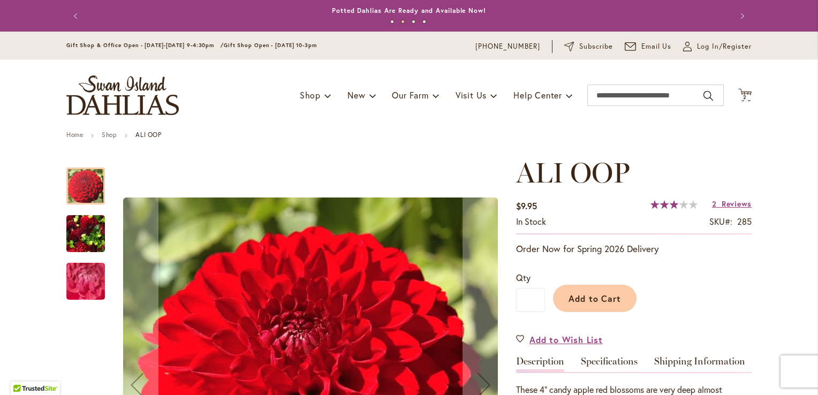
click at [86, 226] on img "ALI OOP" at bounding box center [85, 233] width 39 height 51
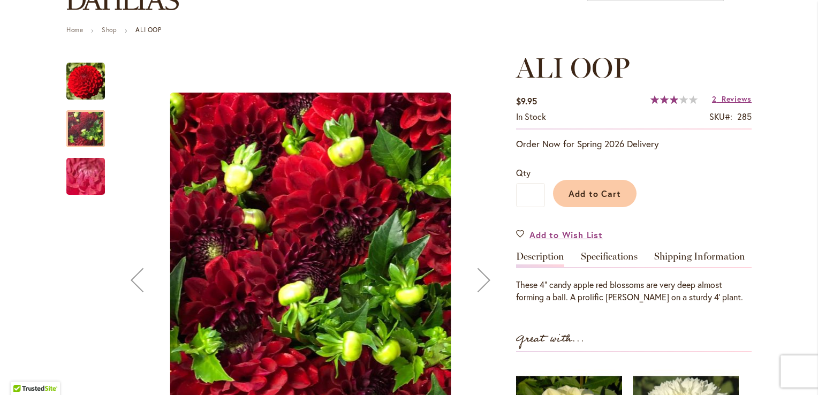
scroll to position [107, 0]
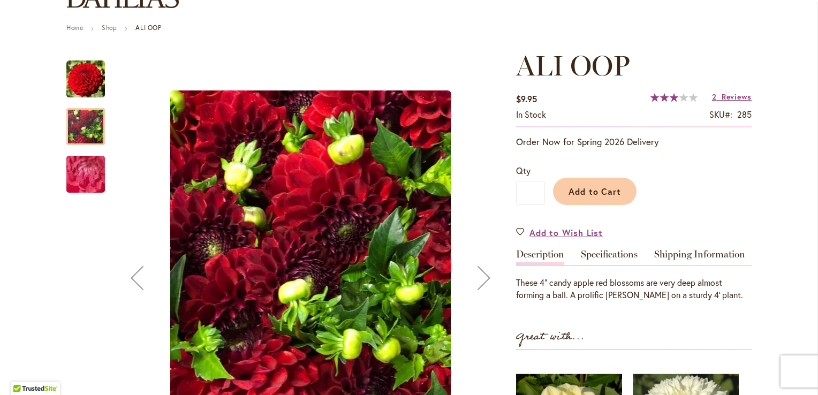
click at [81, 177] on img "ALI OOP" at bounding box center [85, 175] width 77 height 58
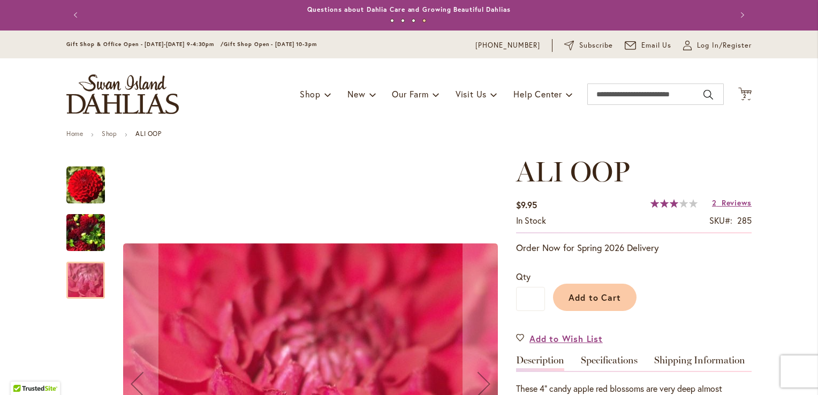
scroll to position [0, 0]
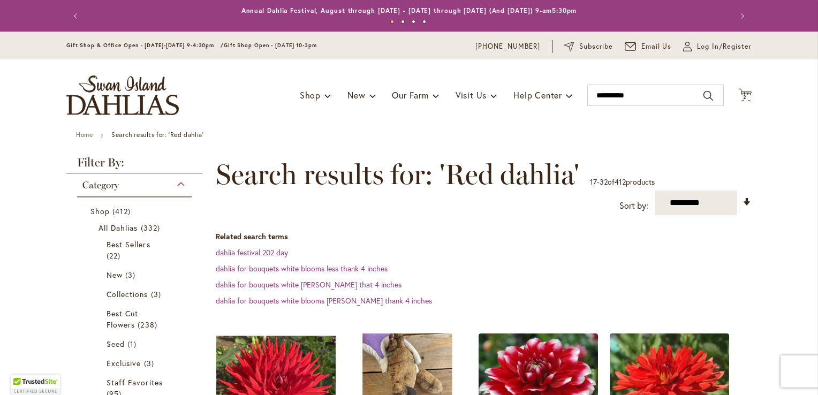
click at [792, 127] on header "Skip to Content Gift Shop & Office Open - [DATE]-[DATE] 9-4:30pm / Gift Shop Op…" at bounding box center [409, 82] width 818 height 100
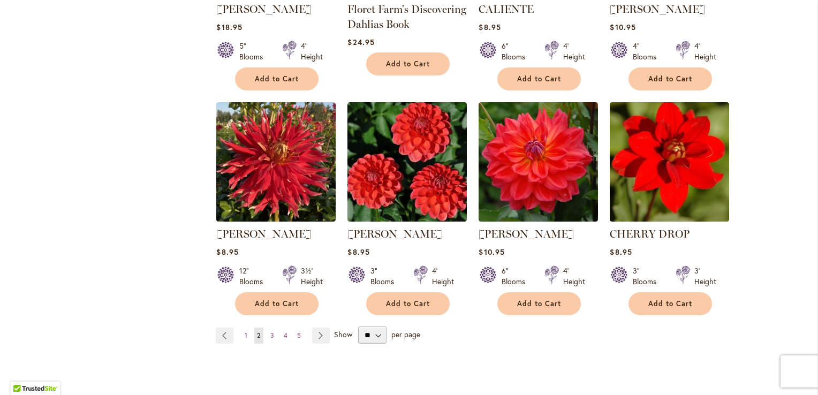
scroll to position [942, 0]
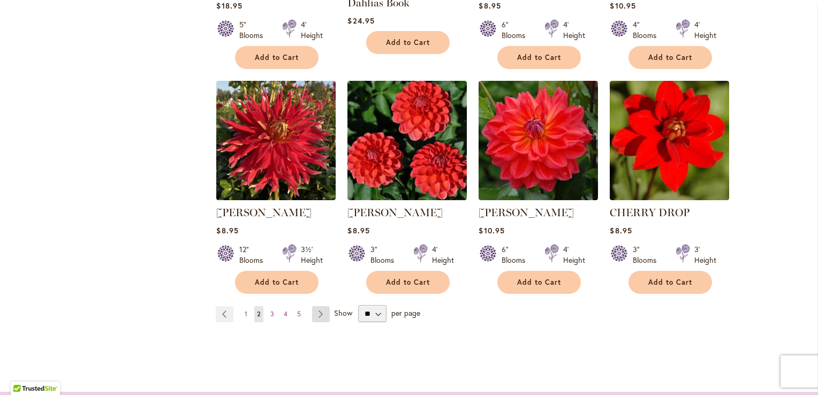
click at [313, 306] on link "Page Next" at bounding box center [321, 314] width 18 height 16
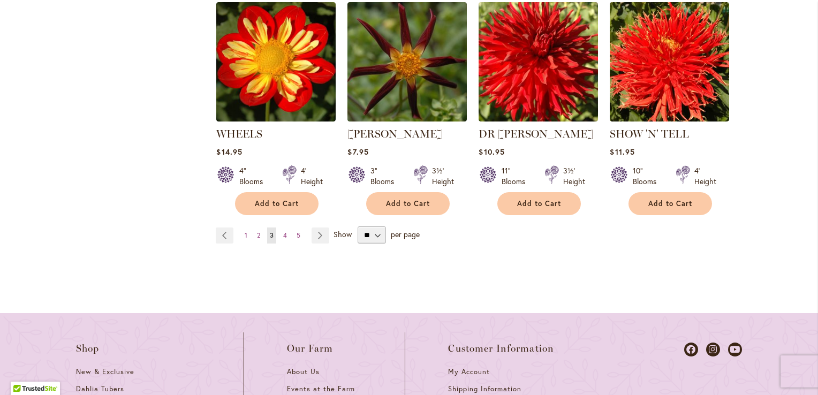
scroll to position [1006, 0]
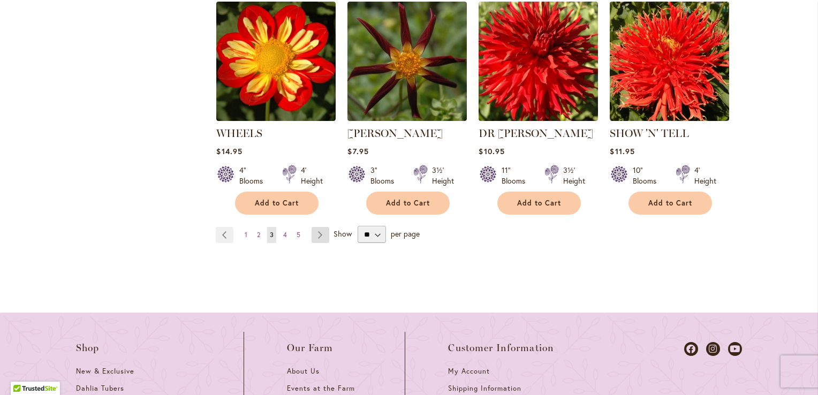
click at [315, 229] on link "Page Next" at bounding box center [320, 235] width 18 height 16
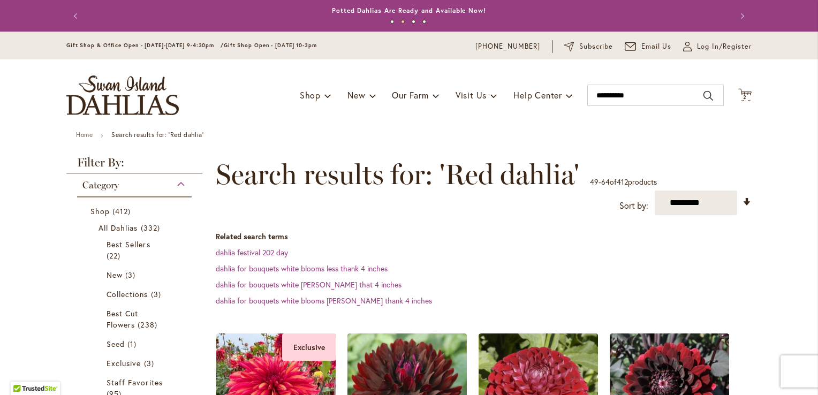
click at [796, 128] on header "Skip to Content Gift Shop & Office Open - [DATE]-[DATE] 9-4:30pm / Gift Shop Op…" at bounding box center [409, 82] width 818 height 100
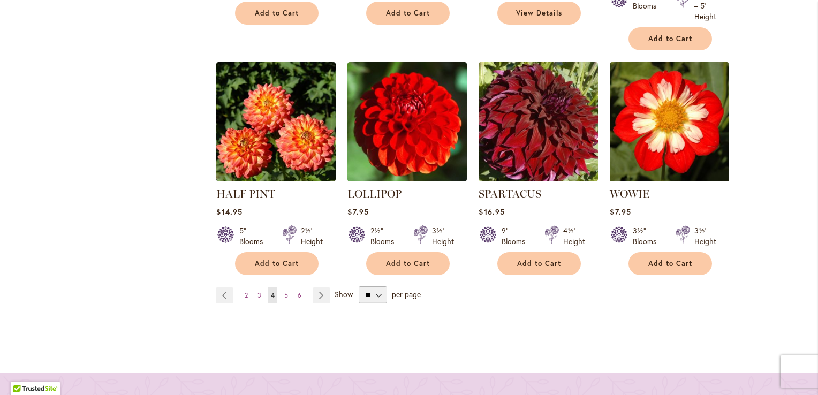
scroll to position [985, 0]
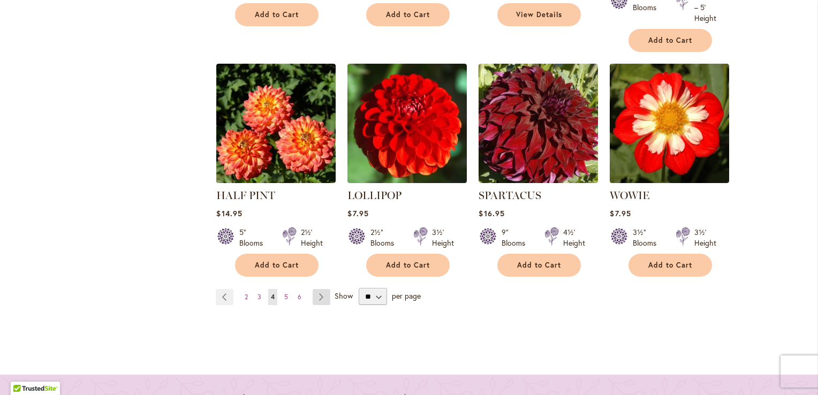
click at [318, 293] on link "Page Next" at bounding box center [322, 297] width 18 height 16
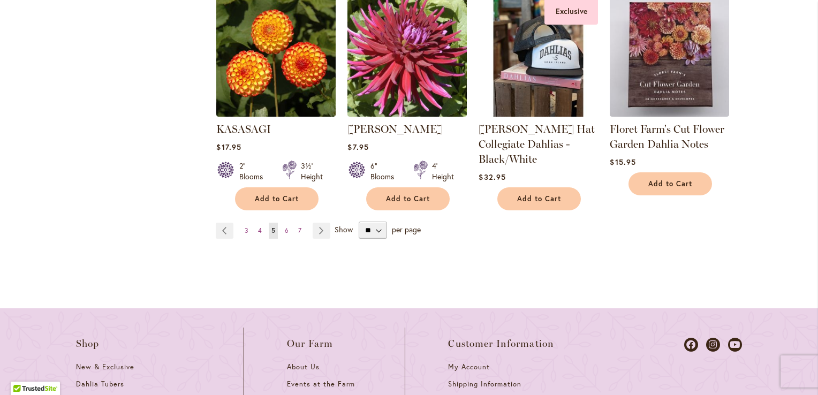
scroll to position [1028, 0]
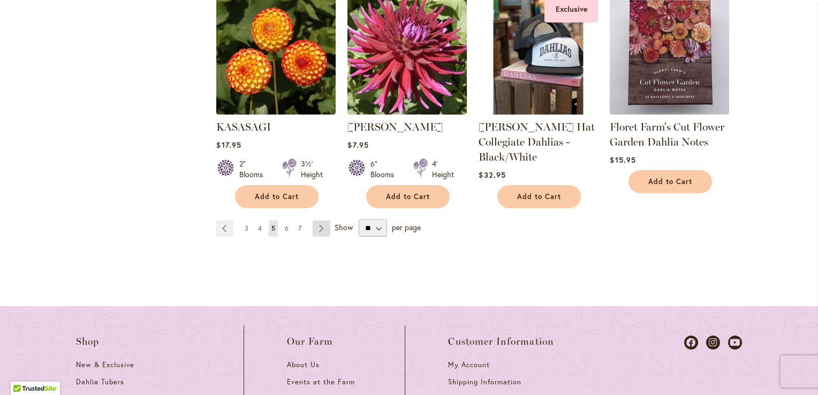
click at [316, 222] on link "Page Next" at bounding box center [322, 228] width 18 height 16
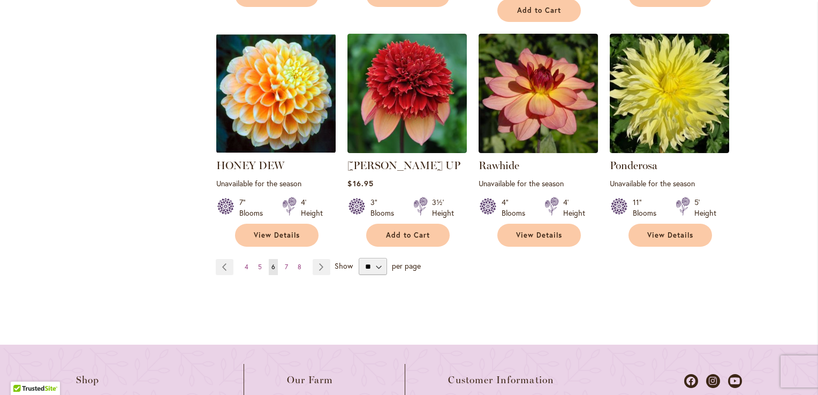
scroll to position [1006, 0]
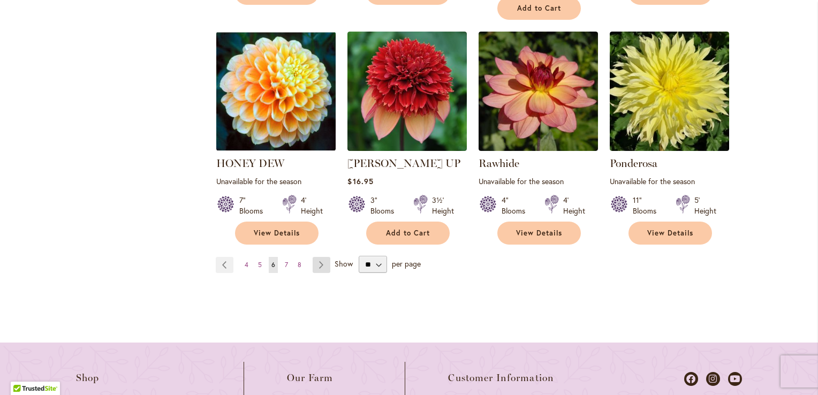
click at [318, 257] on link "Page Next" at bounding box center [322, 265] width 18 height 16
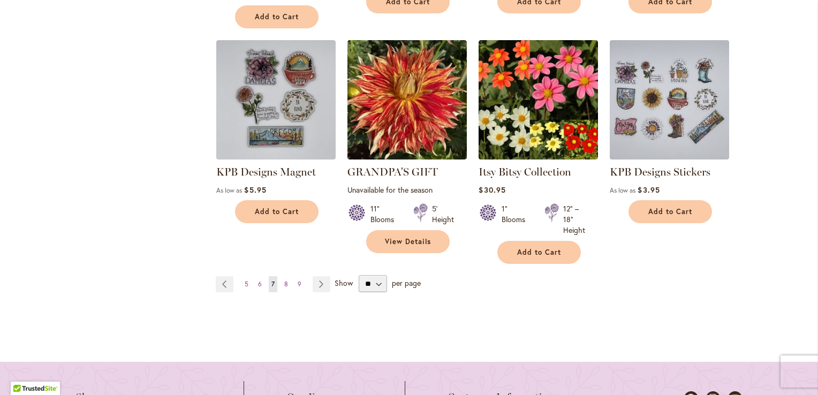
scroll to position [985, 0]
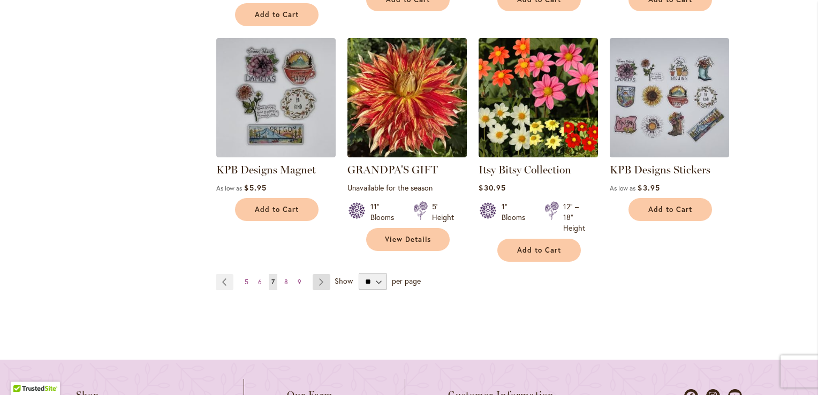
click at [316, 274] on link "Page Next" at bounding box center [322, 282] width 18 height 16
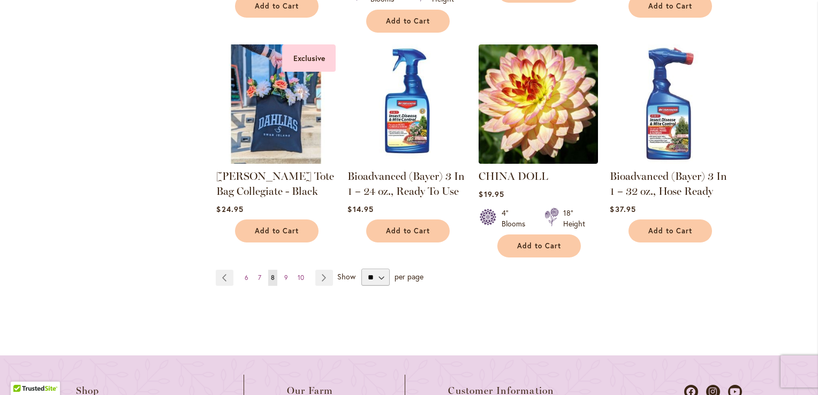
scroll to position [942, 0]
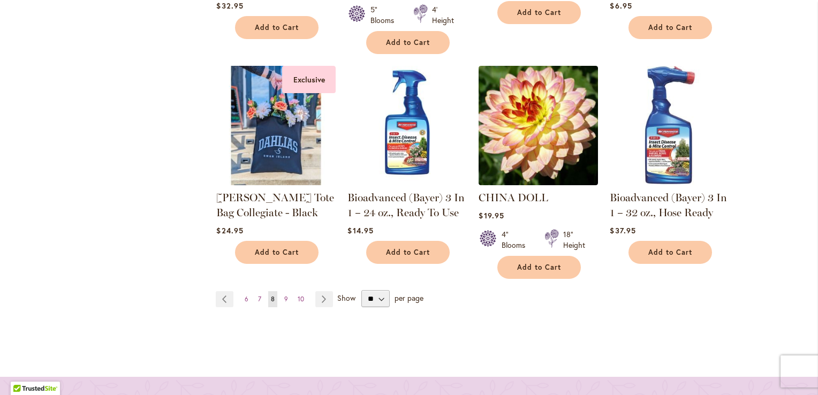
click at [648, 130] on img at bounding box center [669, 125] width 125 height 125
